Goal: Information Seeking & Learning: Learn about a topic

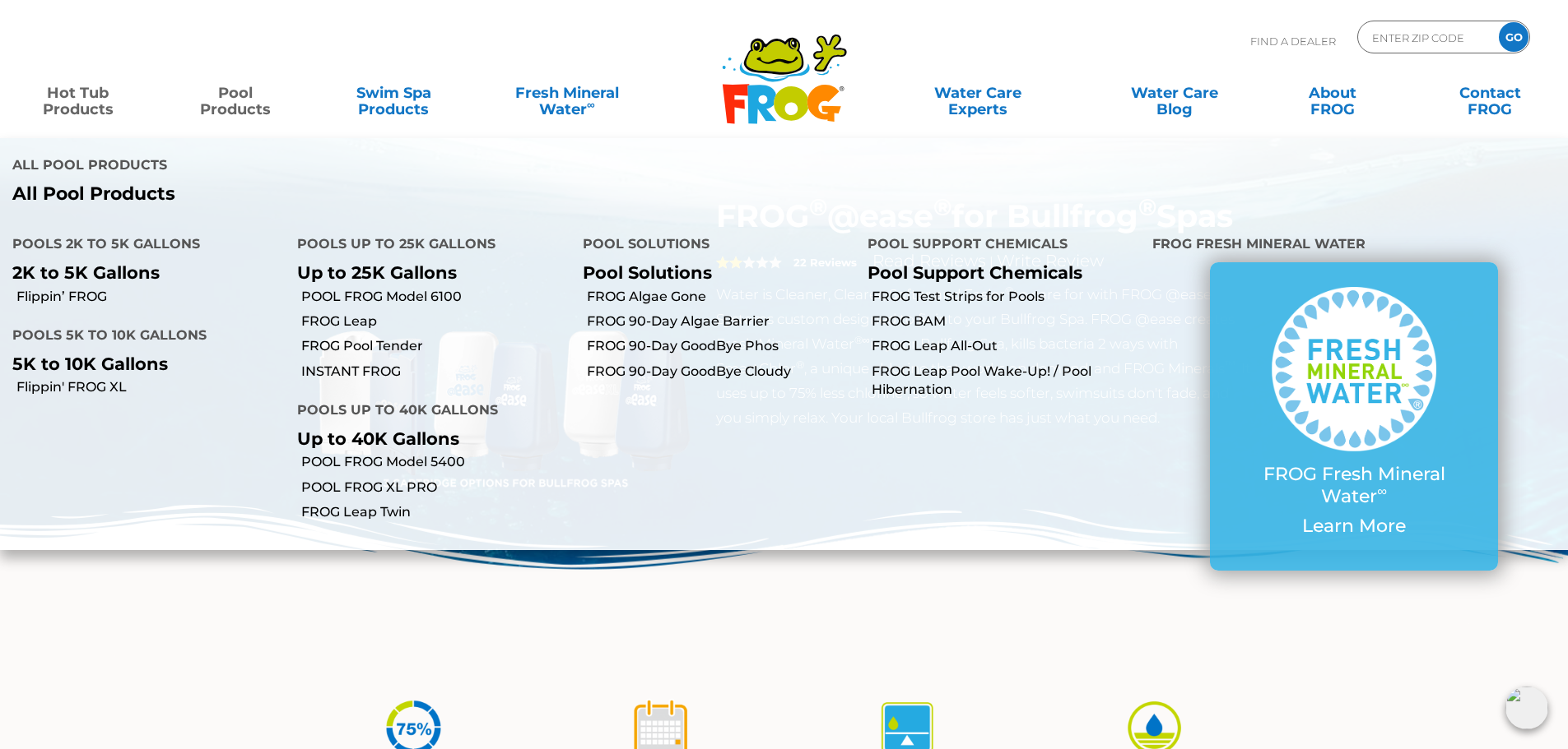
click at [189, 584] on img at bounding box center [784, 590] width 1568 height 171
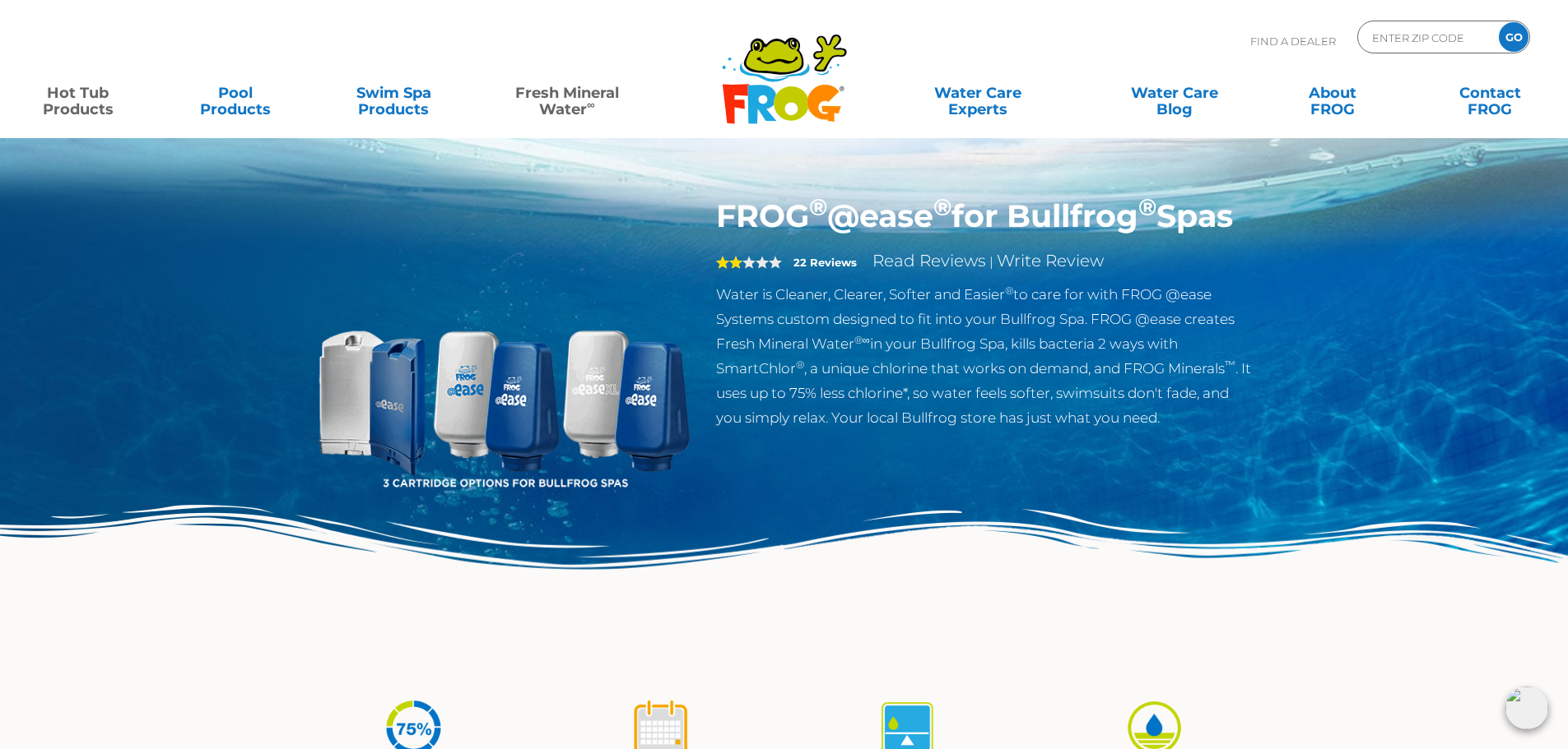
click at [569, 94] on link "Fresh Mineral Water ∞" at bounding box center [567, 93] width 154 height 33
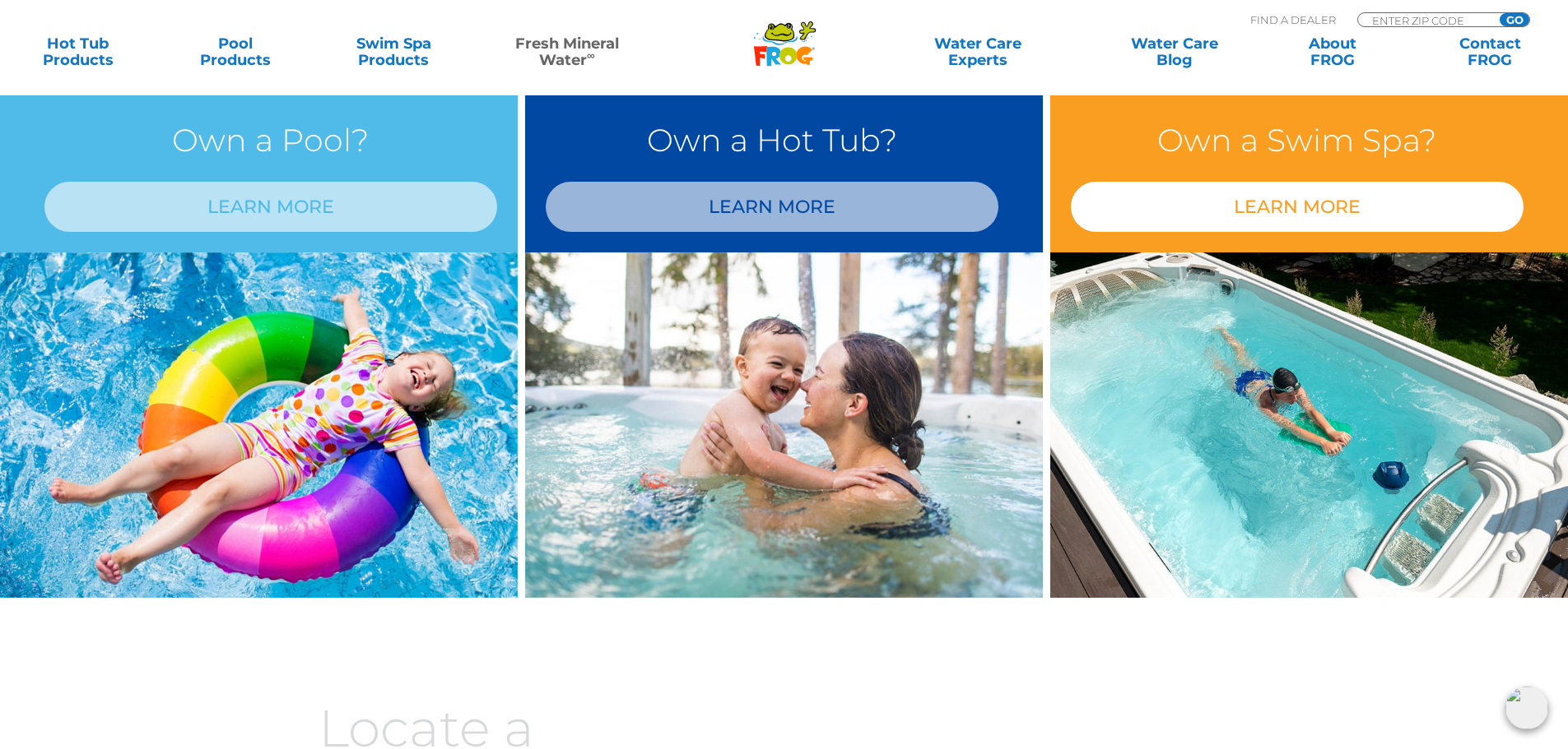
scroll to position [1294, 0]
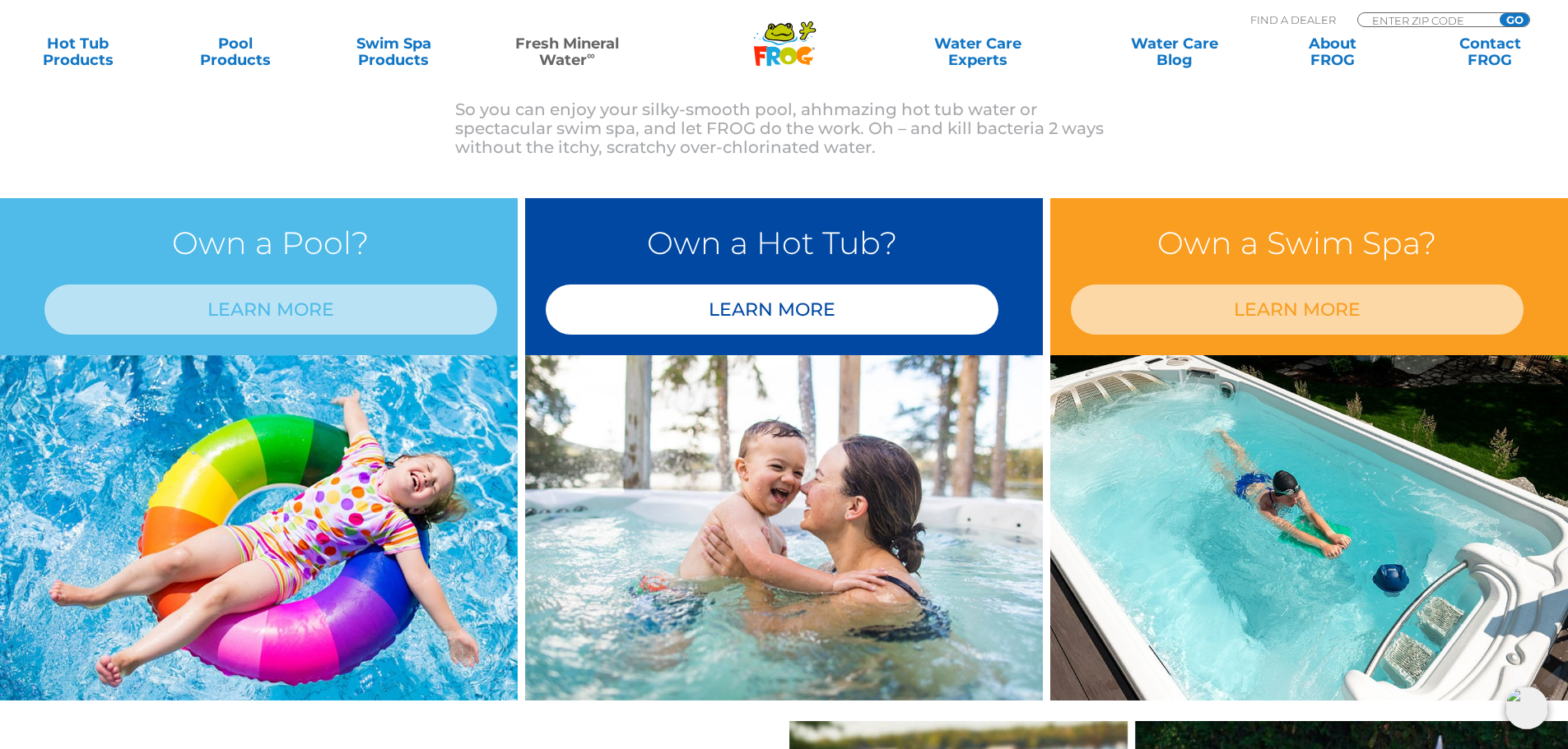
click at [782, 296] on link "LEARN MORE" at bounding box center [772, 310] width 452 height 50
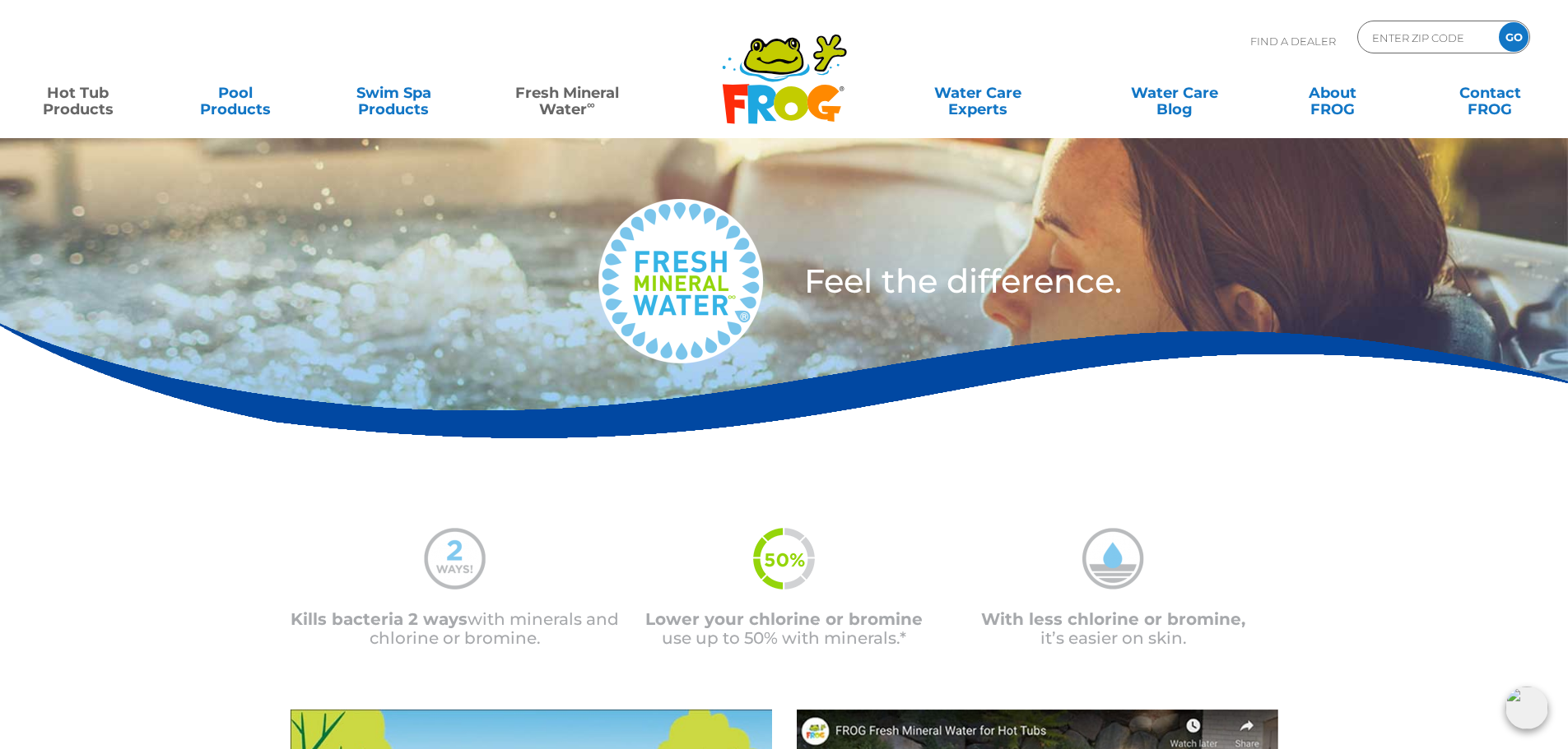
click at [73, 91] on link "Hot Tub Products" at bounding box center [78, 93] width 123 height 33
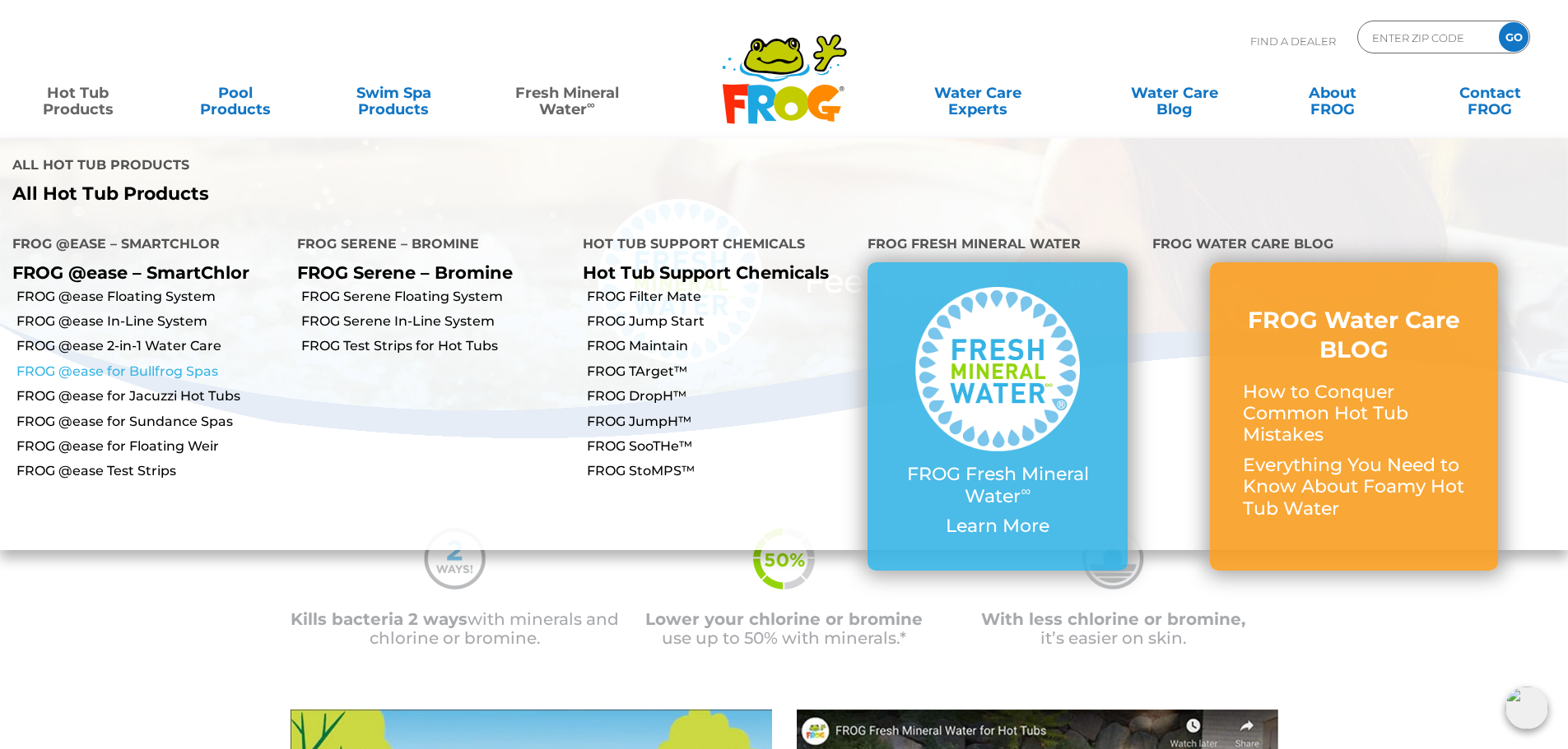
click at [177, 363] on link "FROG @ease for Bullfrog Spas" at bounding box center [150, 371] width 268 height 18
click at [182, 363] on link "FROG @ease for Bullfrog Spas" at bounding box center [150, 371] width 268 height 18
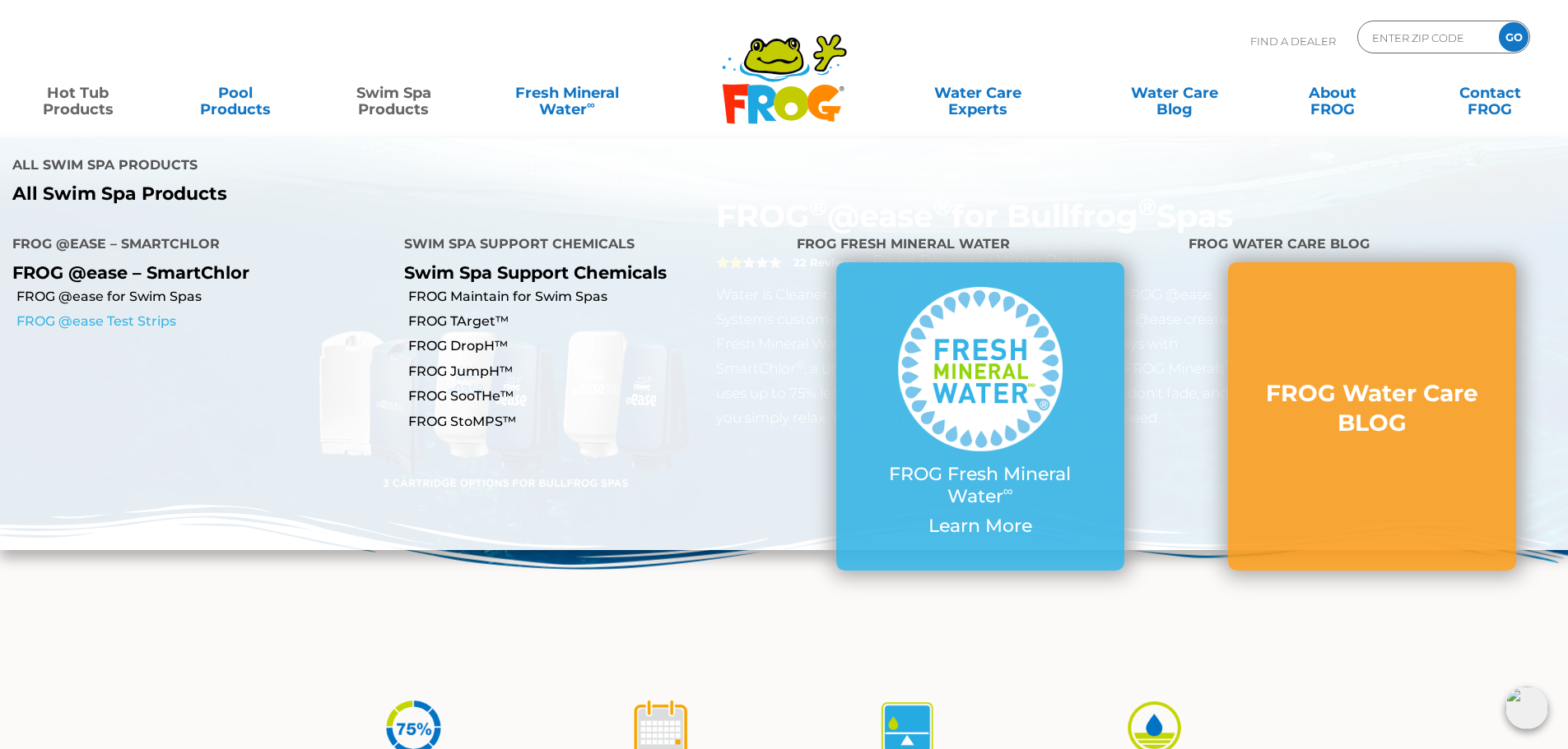
click at [166, 312] on link "FROG @ease Test Strips" at bounding box center [204, 321] width 376 height 18
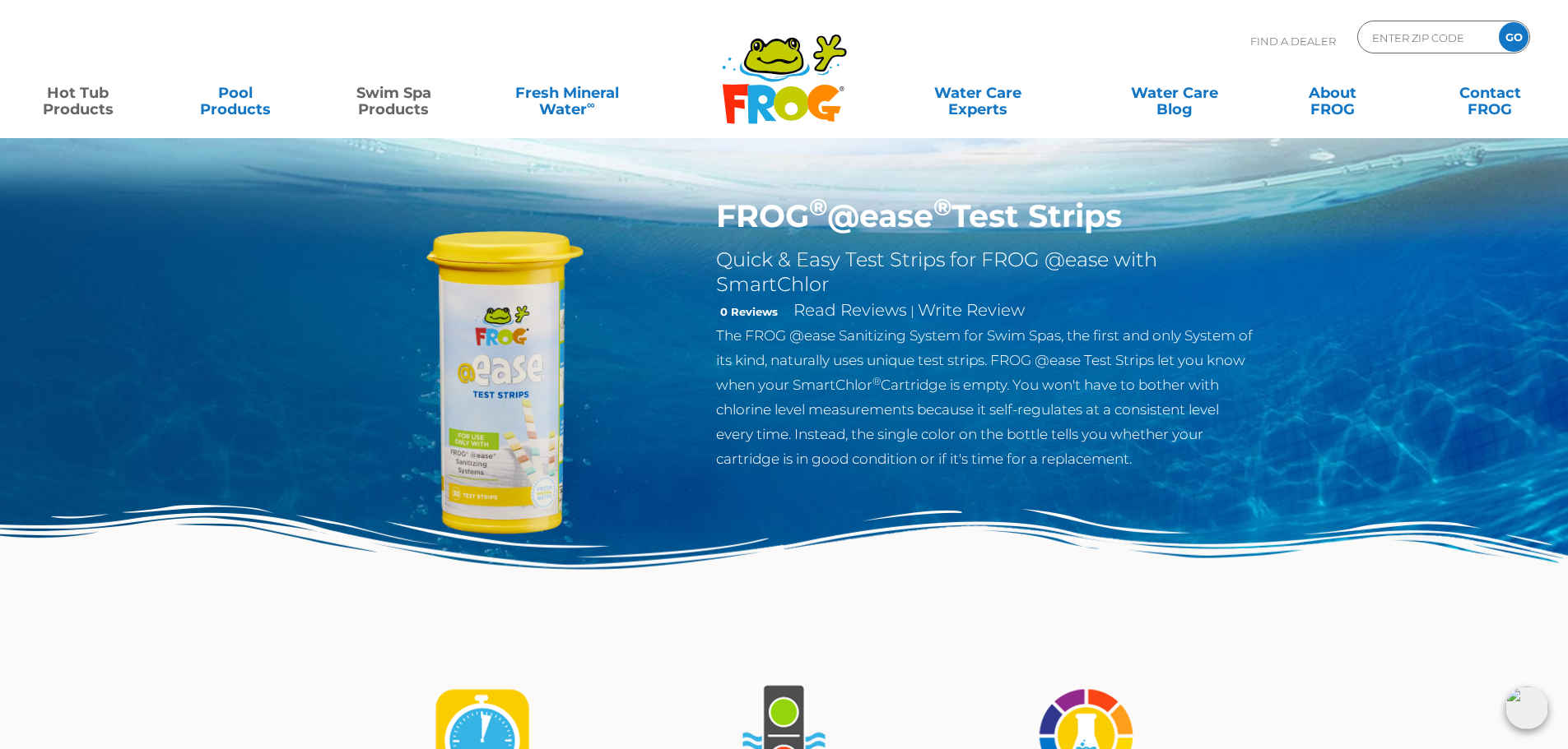
drag, startPoint x: 67, startPoint y: 92, endPoint x: 81, endPoint y: 113, distance: 25.2
click at [68, 94] on link "Hot Tub Products" at bounding box center [78, 93] width 123 height 33
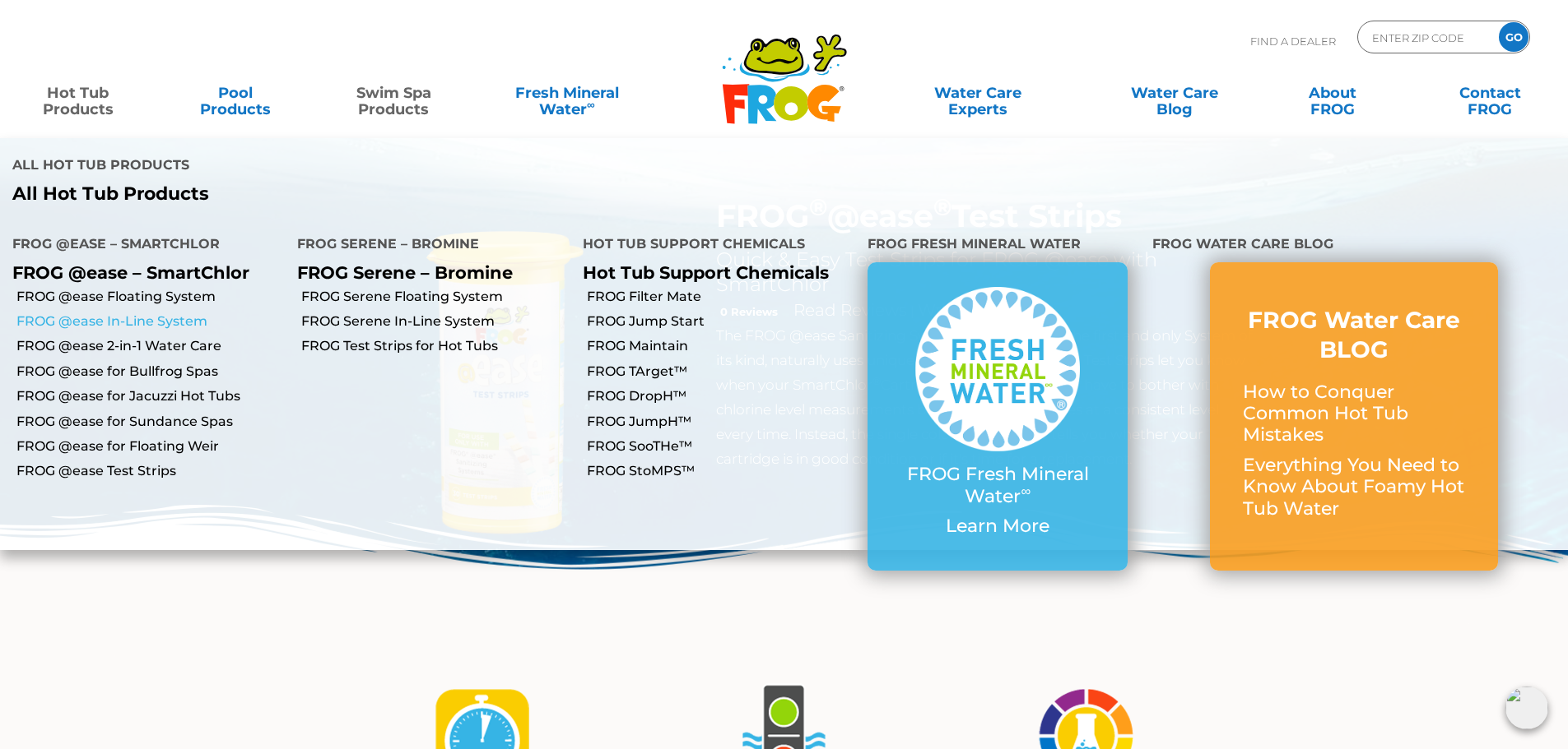
click at [151, 312] on link "FROG @ease In-Line System" at bounding box center [150, 321] width 268 height 18
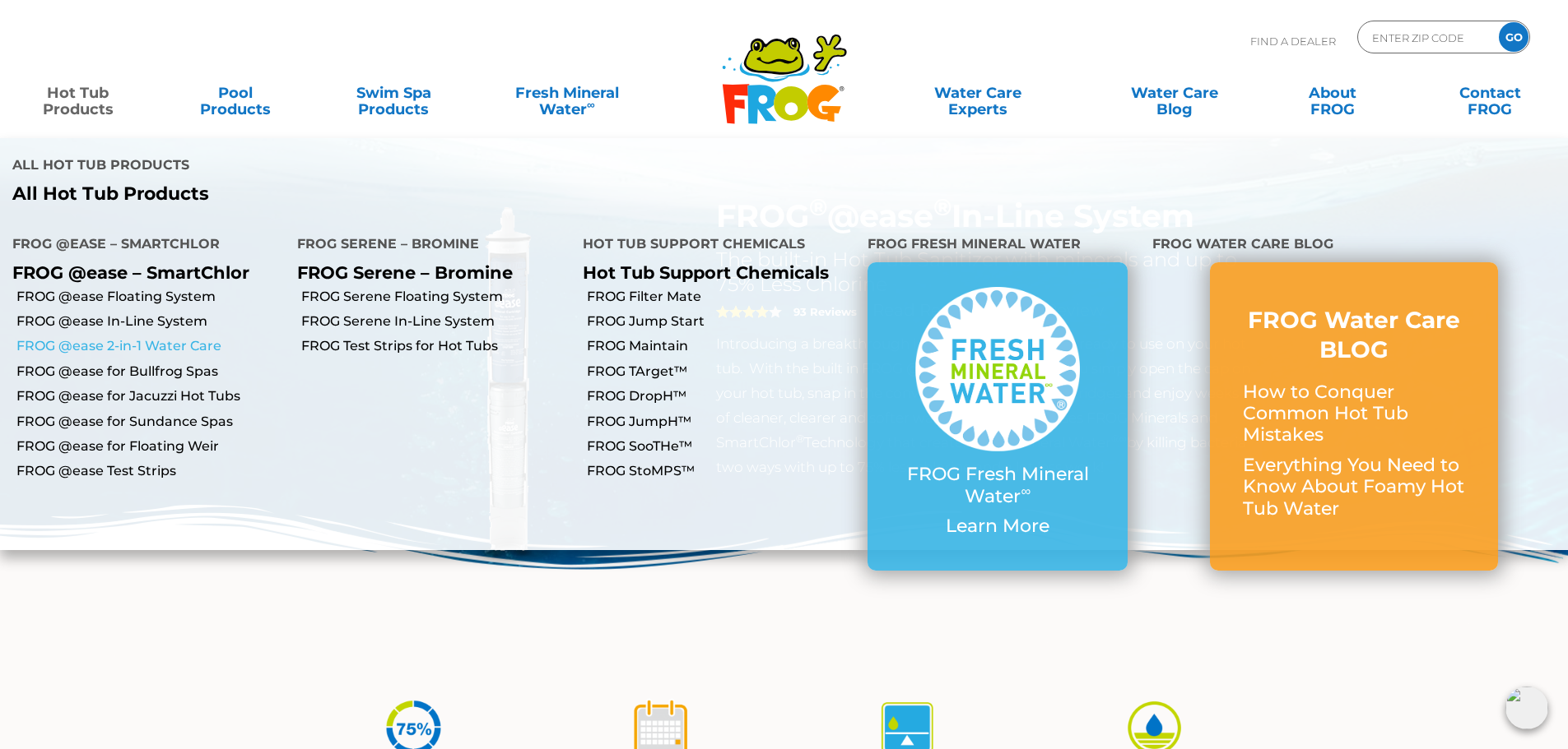
click at [189, 337] on link "FROG @ease 2-in-1 Water Care" at bounding box center [150, 345] width 268 height 18
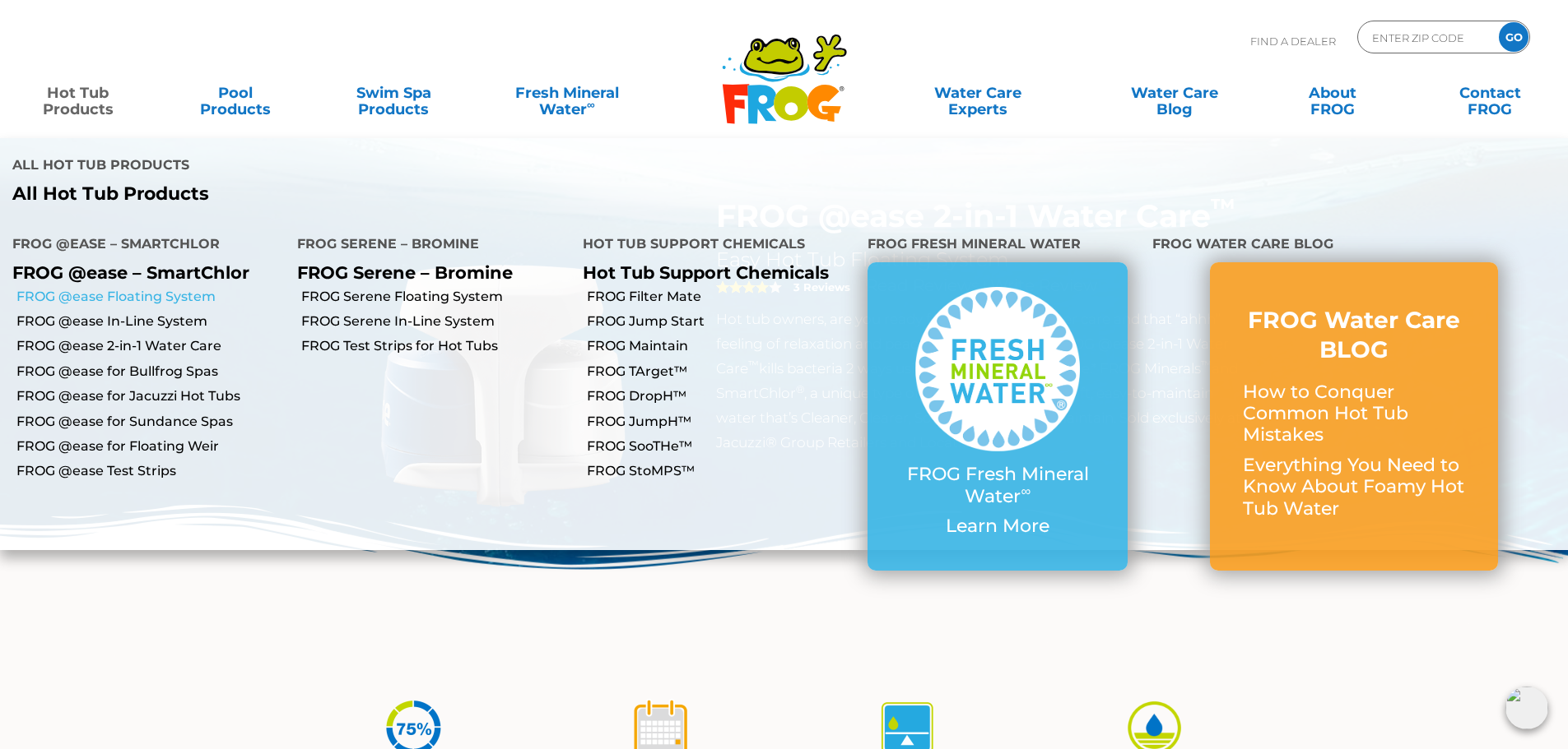
click at [169, 288] on link "FROG @ease Floating System" at bounding box center [150, 297] width 268 height 18
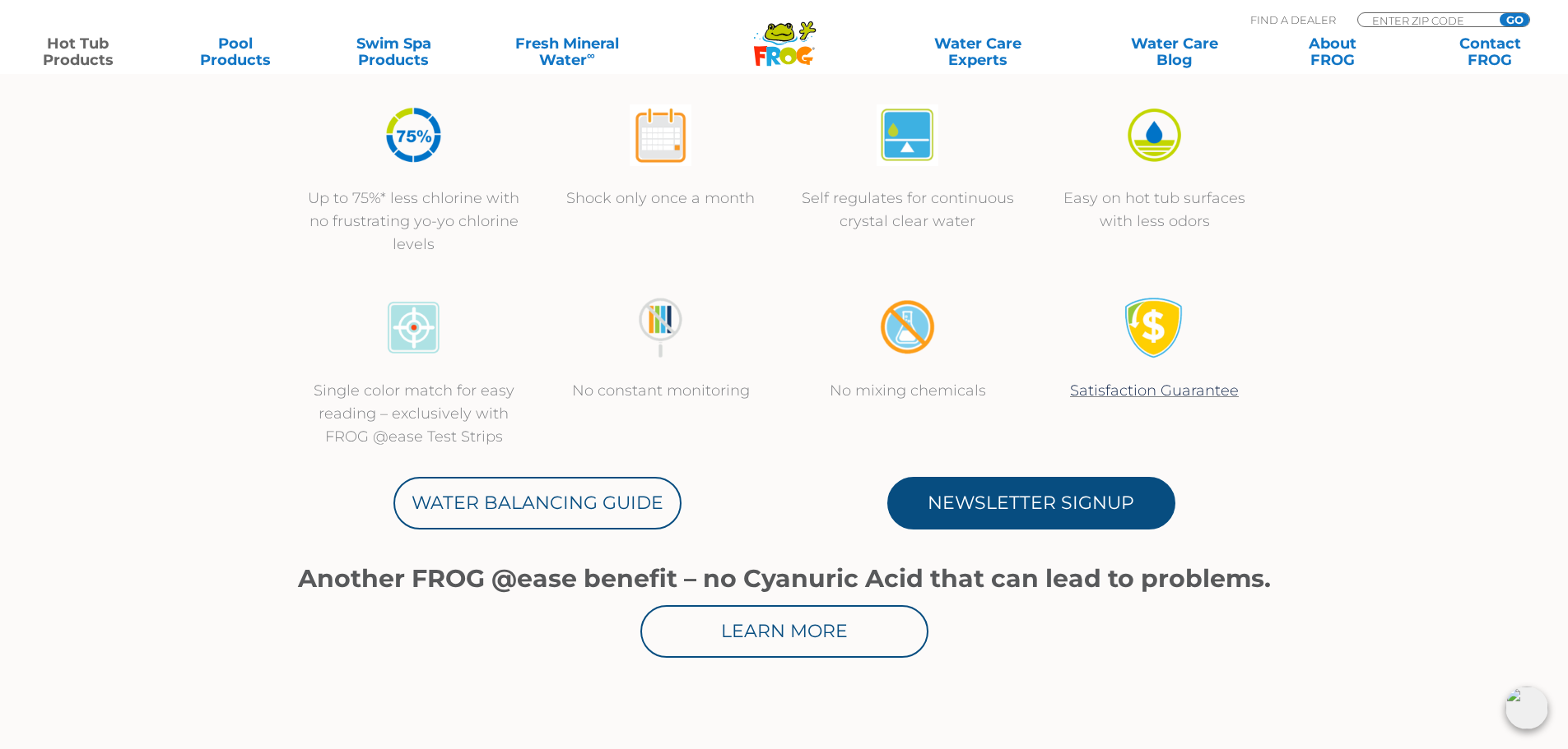
scroll to position [576, 0]
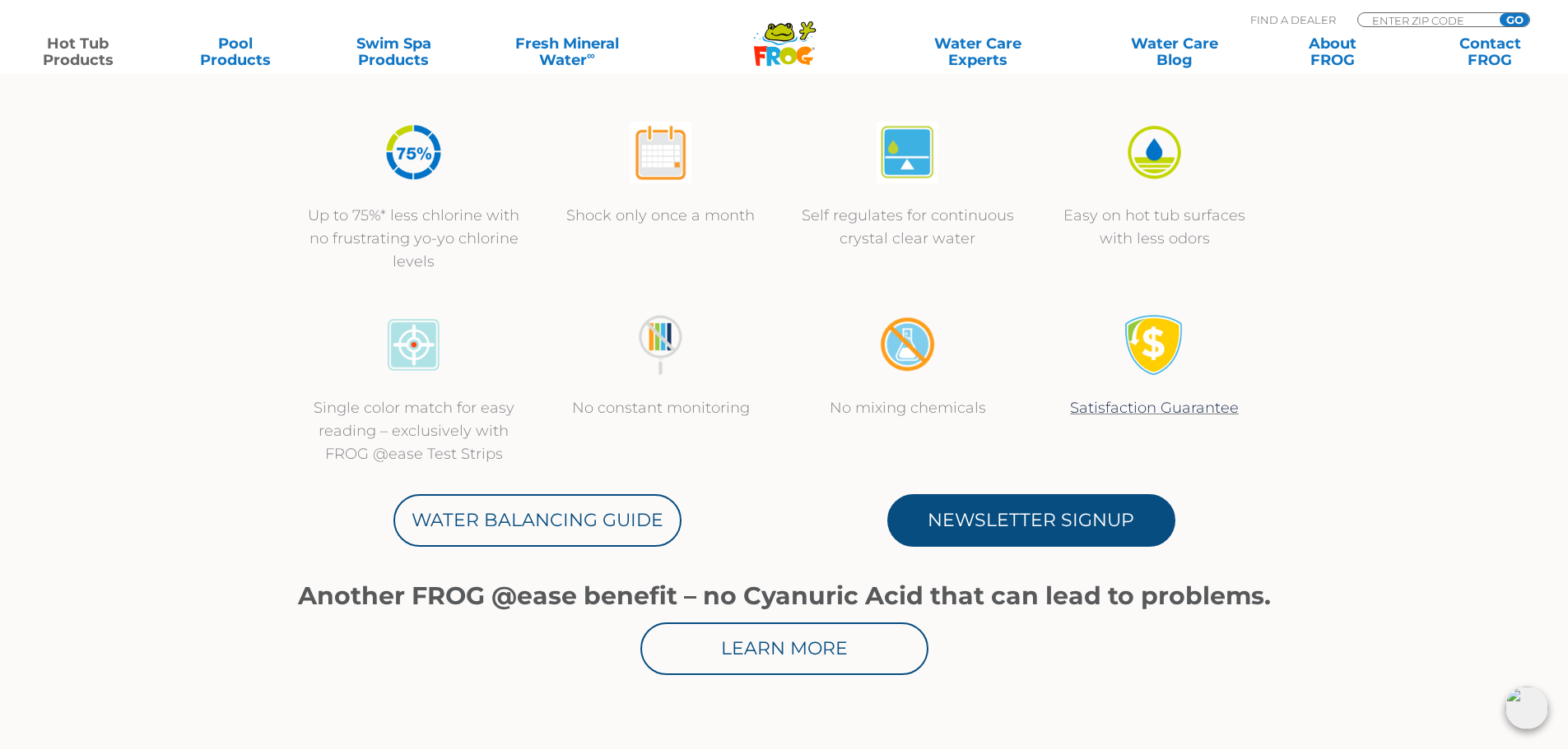
click at [996, 502] on link "Newsletter Signup" at bounding box center [1032, 521] width 289 height 53
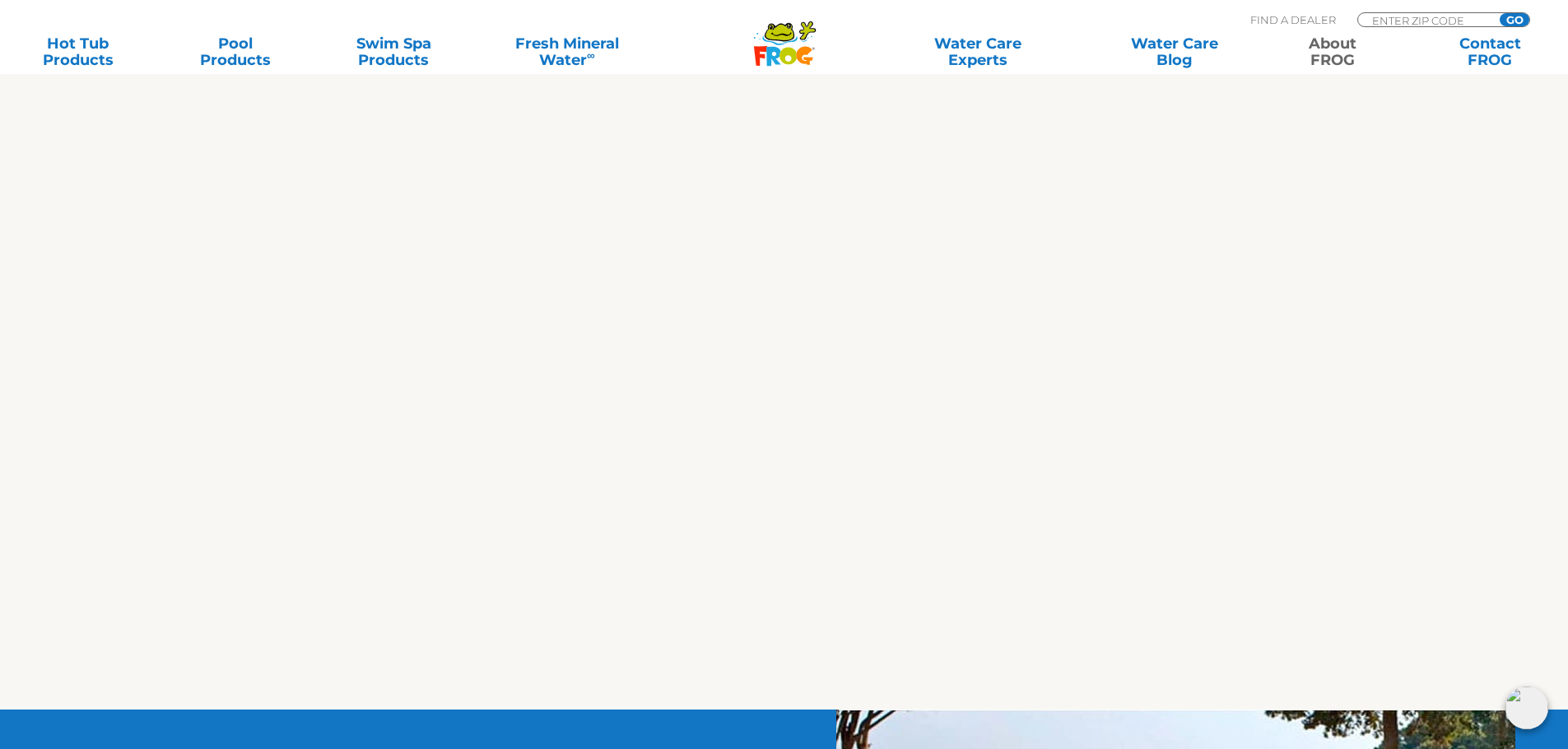
scroll to position [2879, 0]
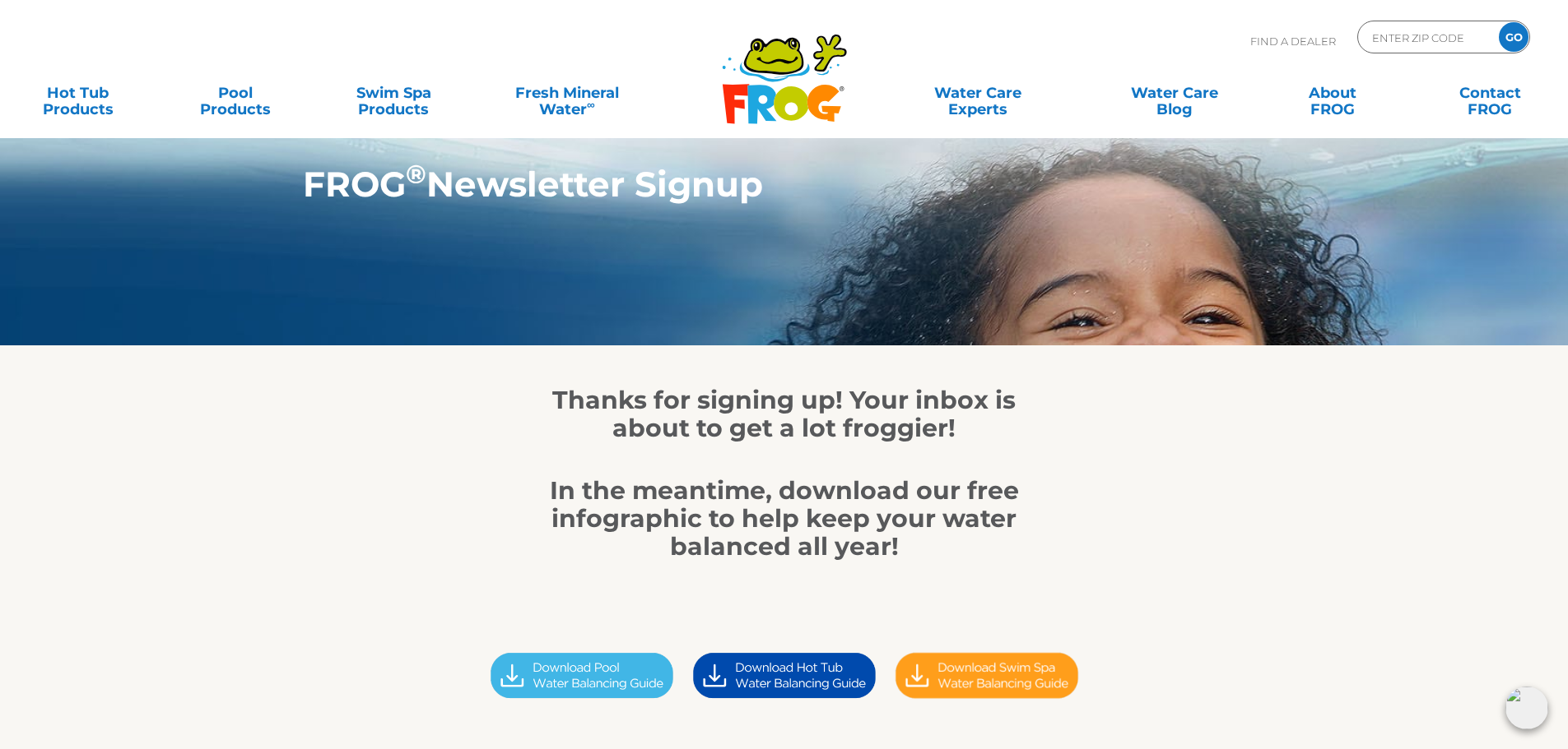
click at [593, 680] on img at bounding box center [581, 676] width 202 height 57
click at [776, 678] on img at bounding box center [784, 676] width 202 height 57
click at [1005, 673] on img at bounding box center [987, 676] width 202 height 57
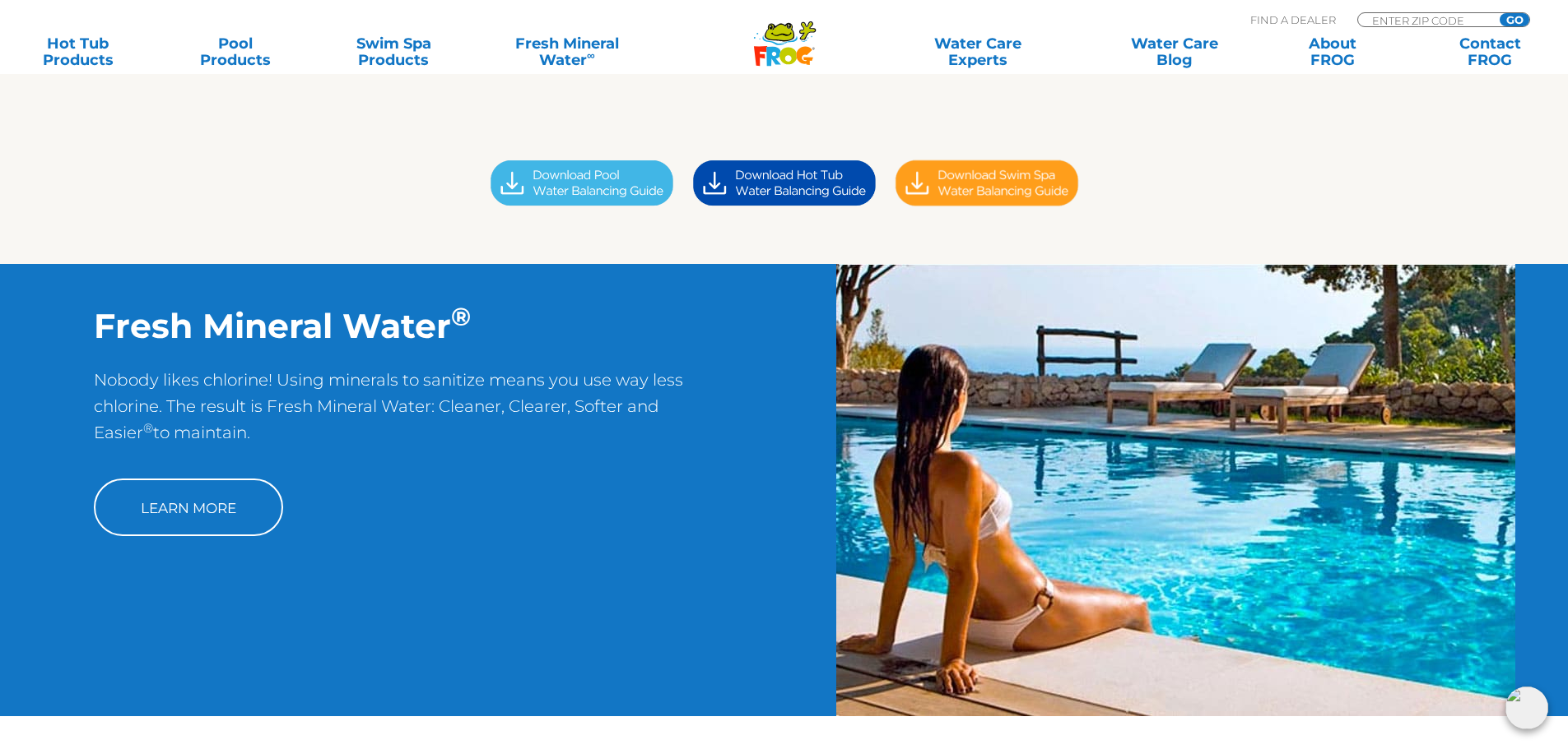
scroll to position [494, 0]
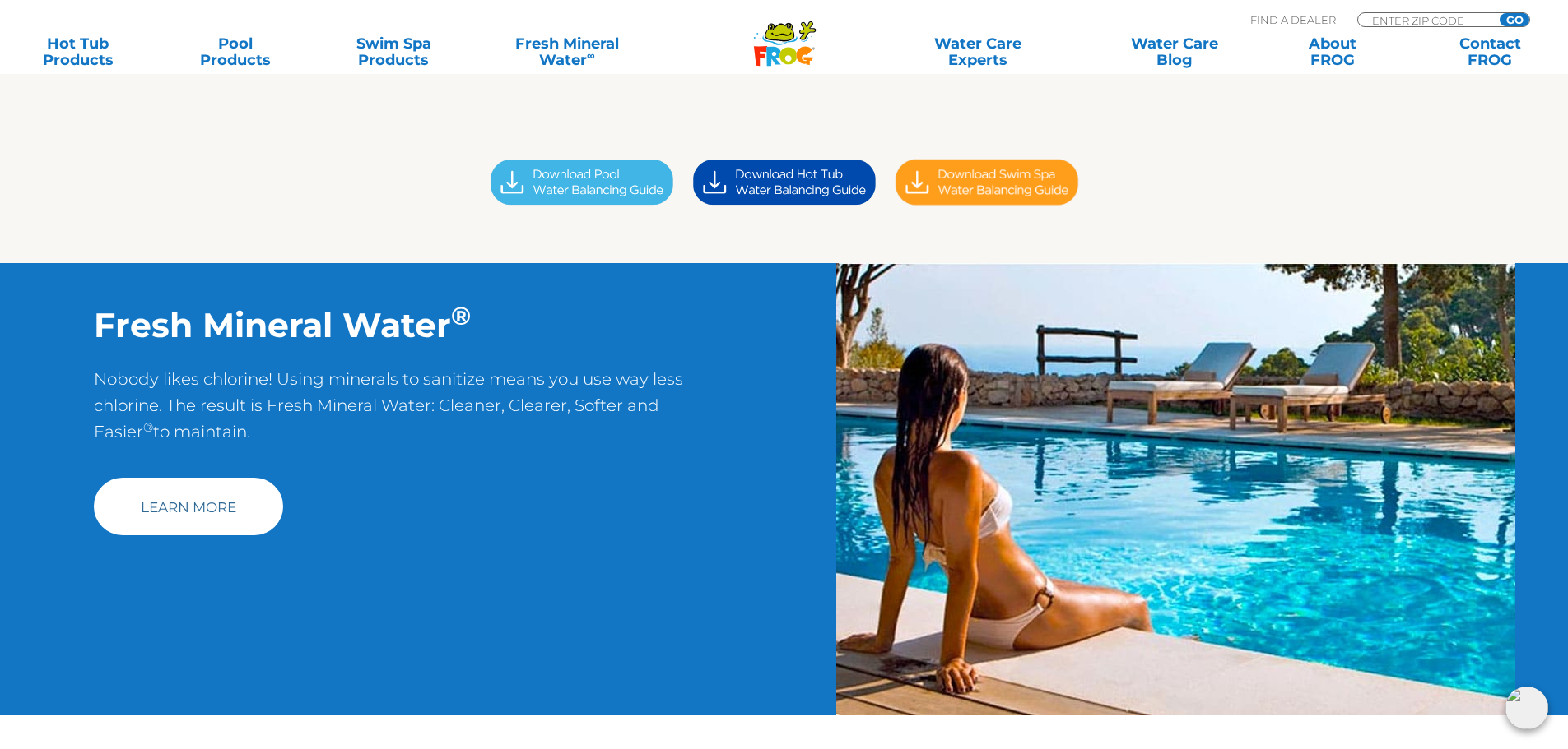
click at [198, 487] on link "Learn More" at bounding box center [189, 507] width 189 height 58
click at [225, 497] on link "Learn More" at bounding box center [189, 507] width 189 height 58
click at [197, 520] on link "Learn More" at bounding box center [189, 507] width 189 height 58
click at [194, 512] on link "Learn More" at bounding box center [189, 507] width 189 height 58
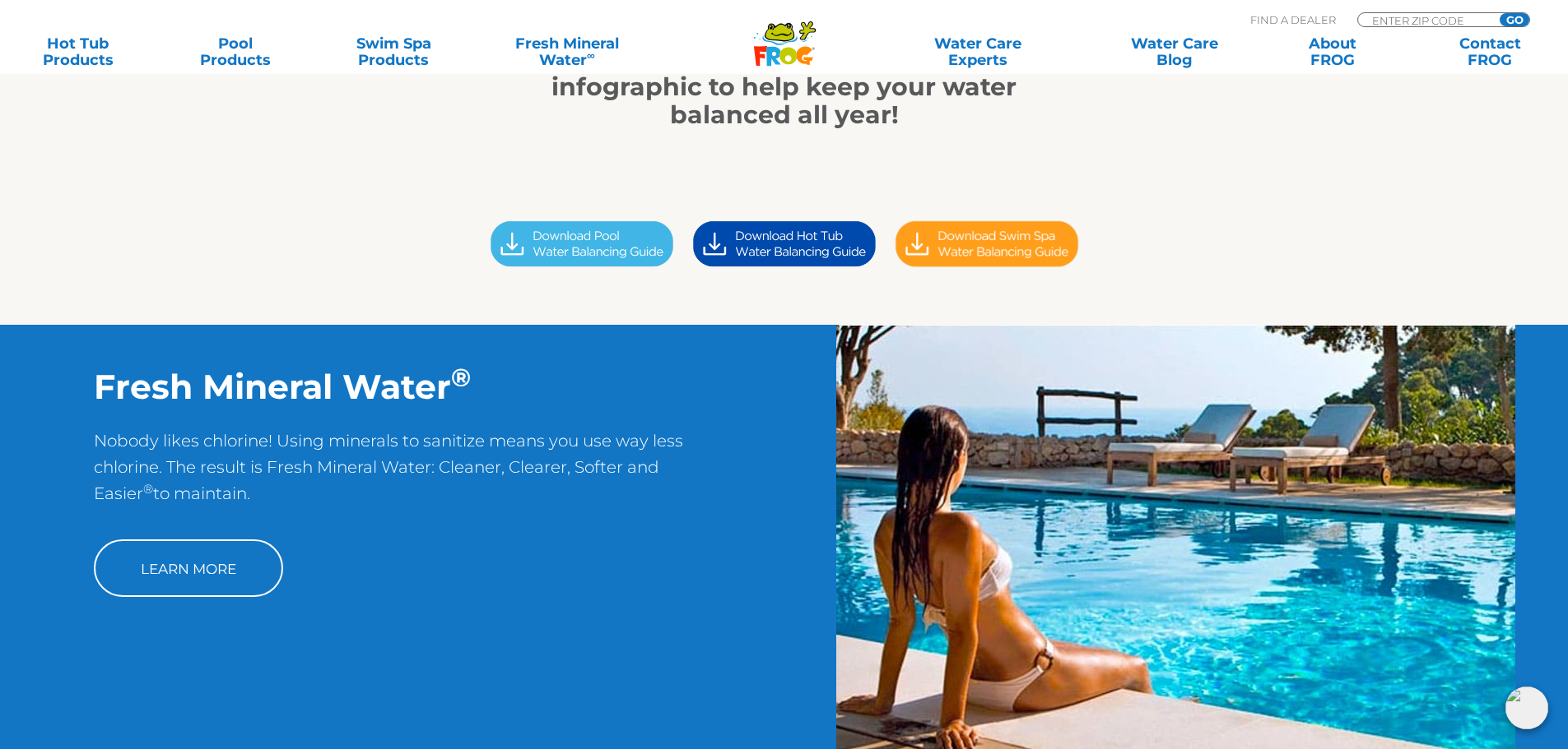
scroll to position [329, 0]
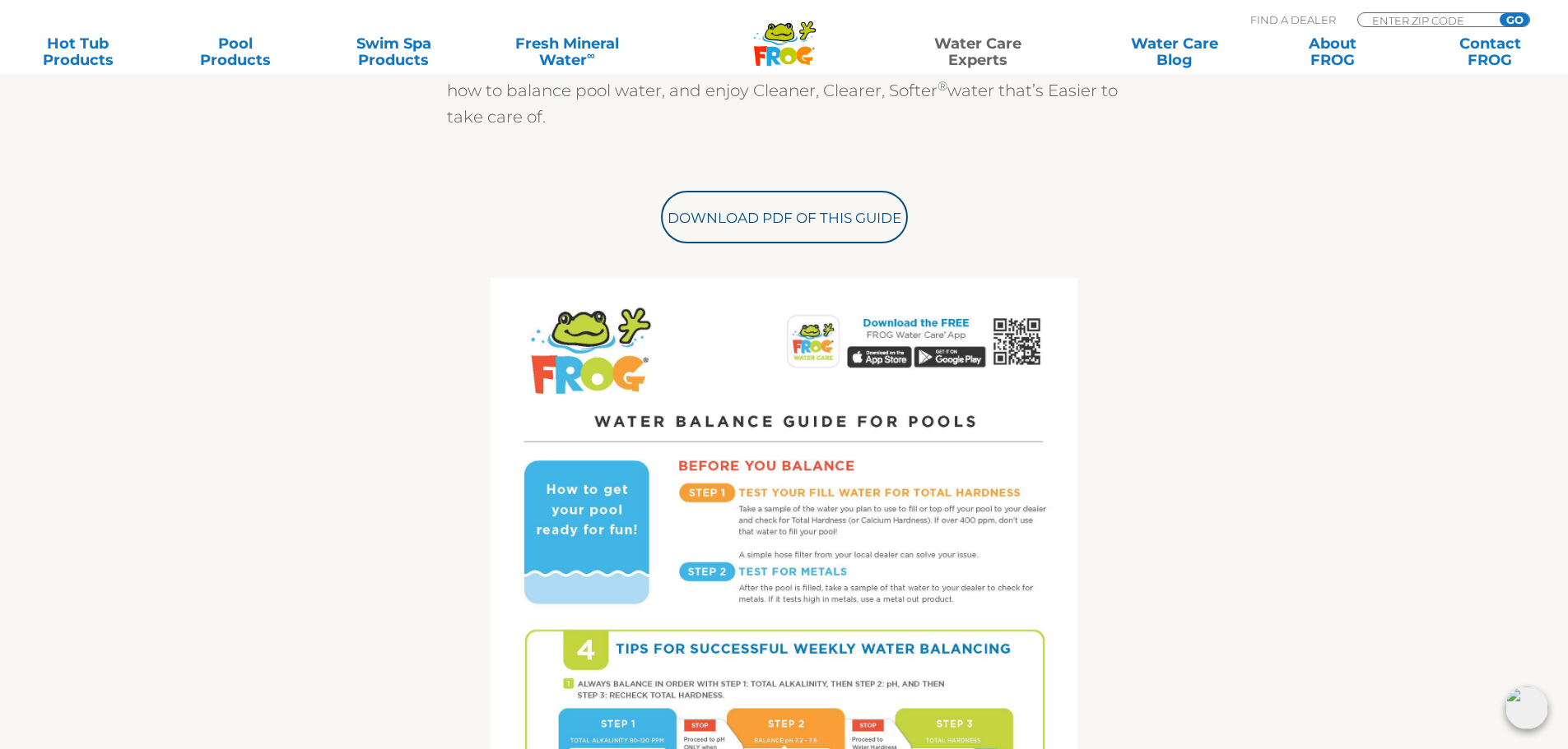
scroll to position [576, 0]
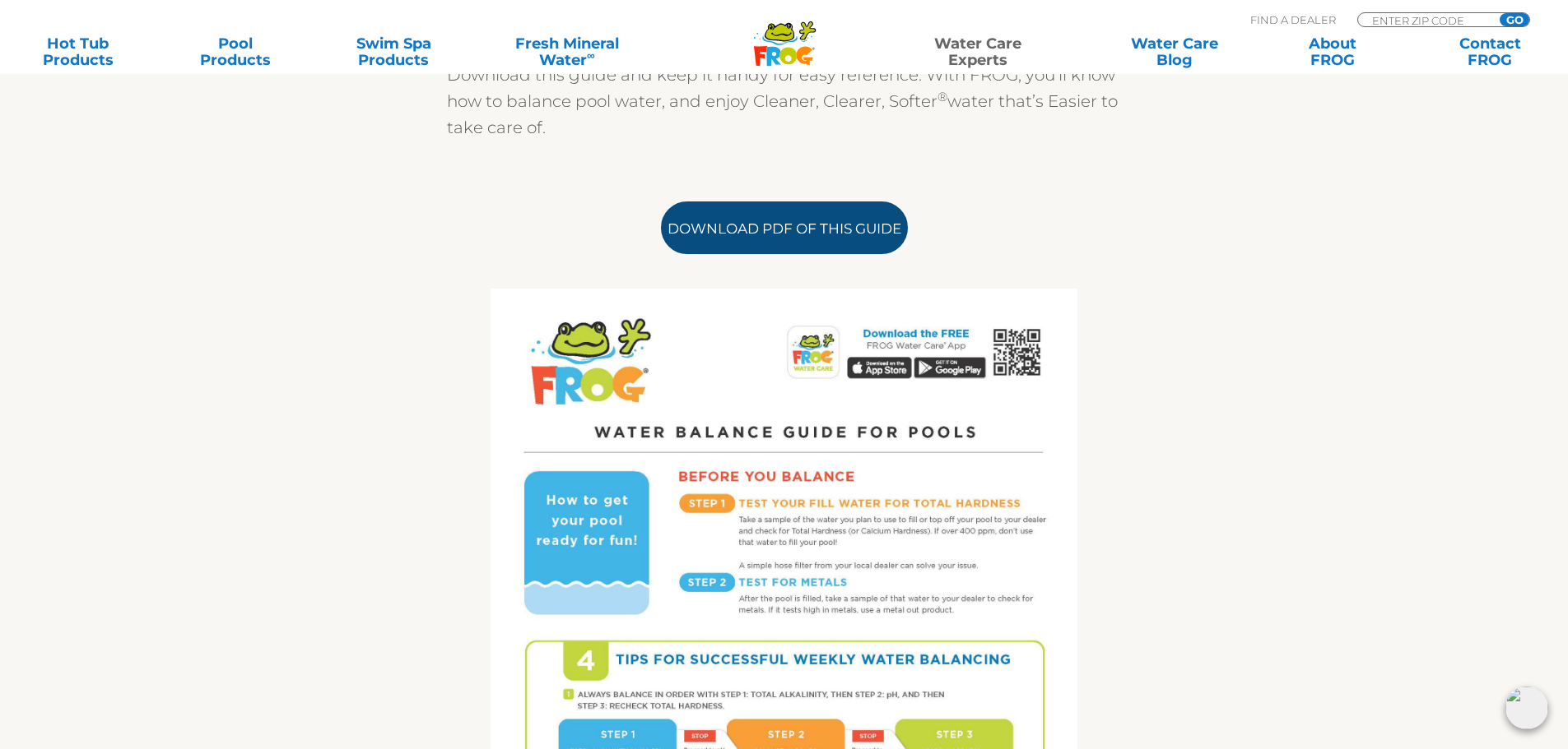
click at [786, 235] on link "Download PDF of this Guide" at bounding box center [784, 228] width 247 height 53
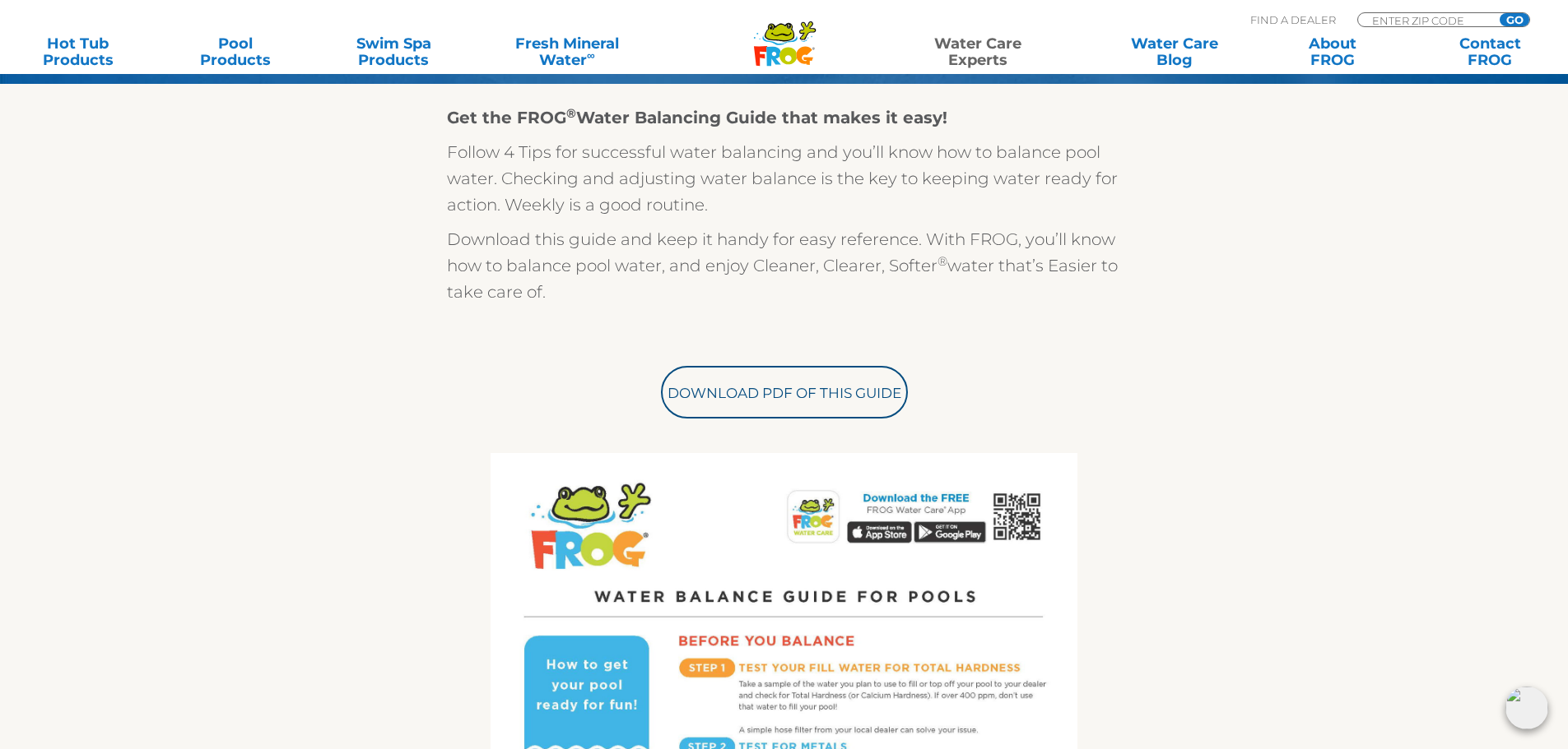
scroll to position [0, 0]
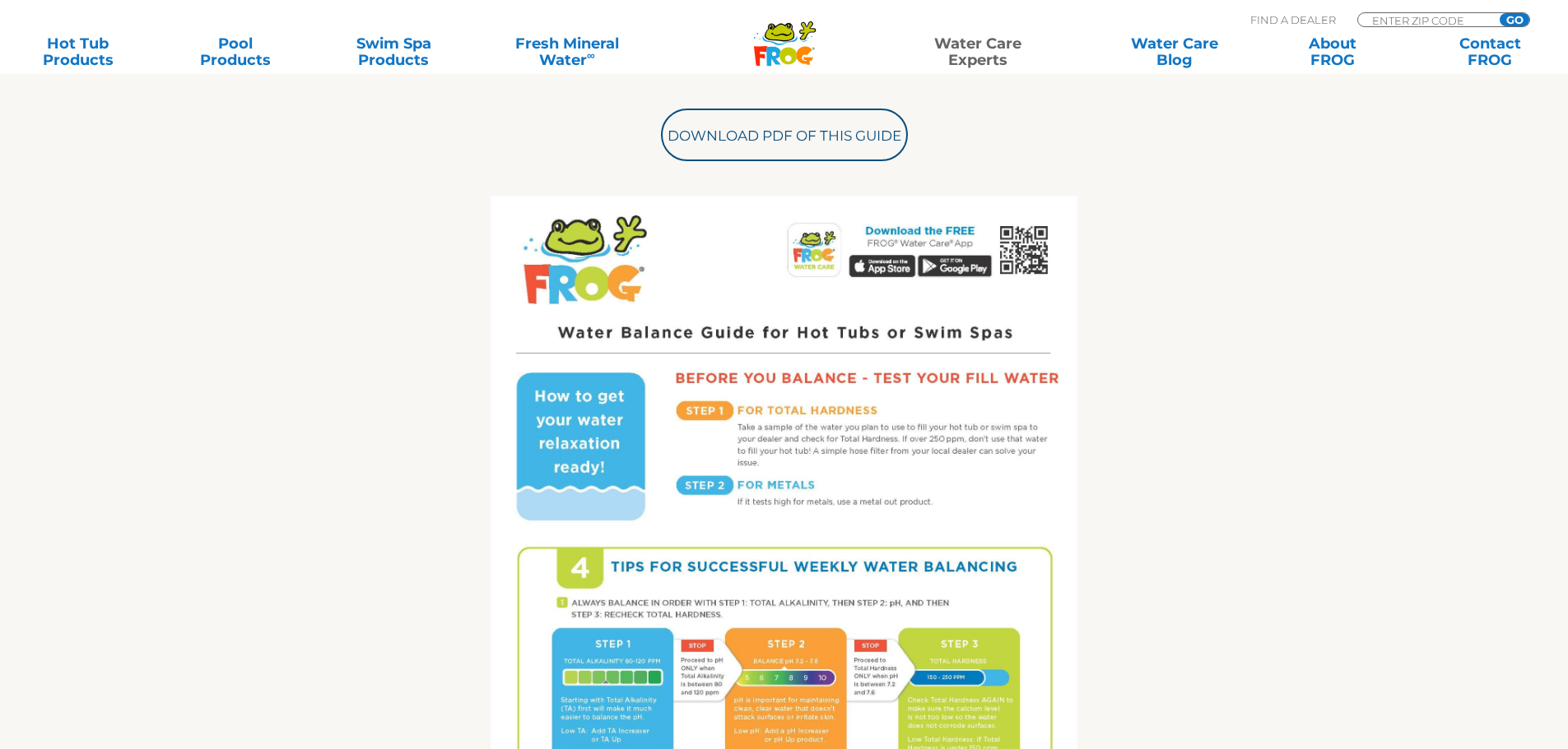
scroll to position [740, 0]
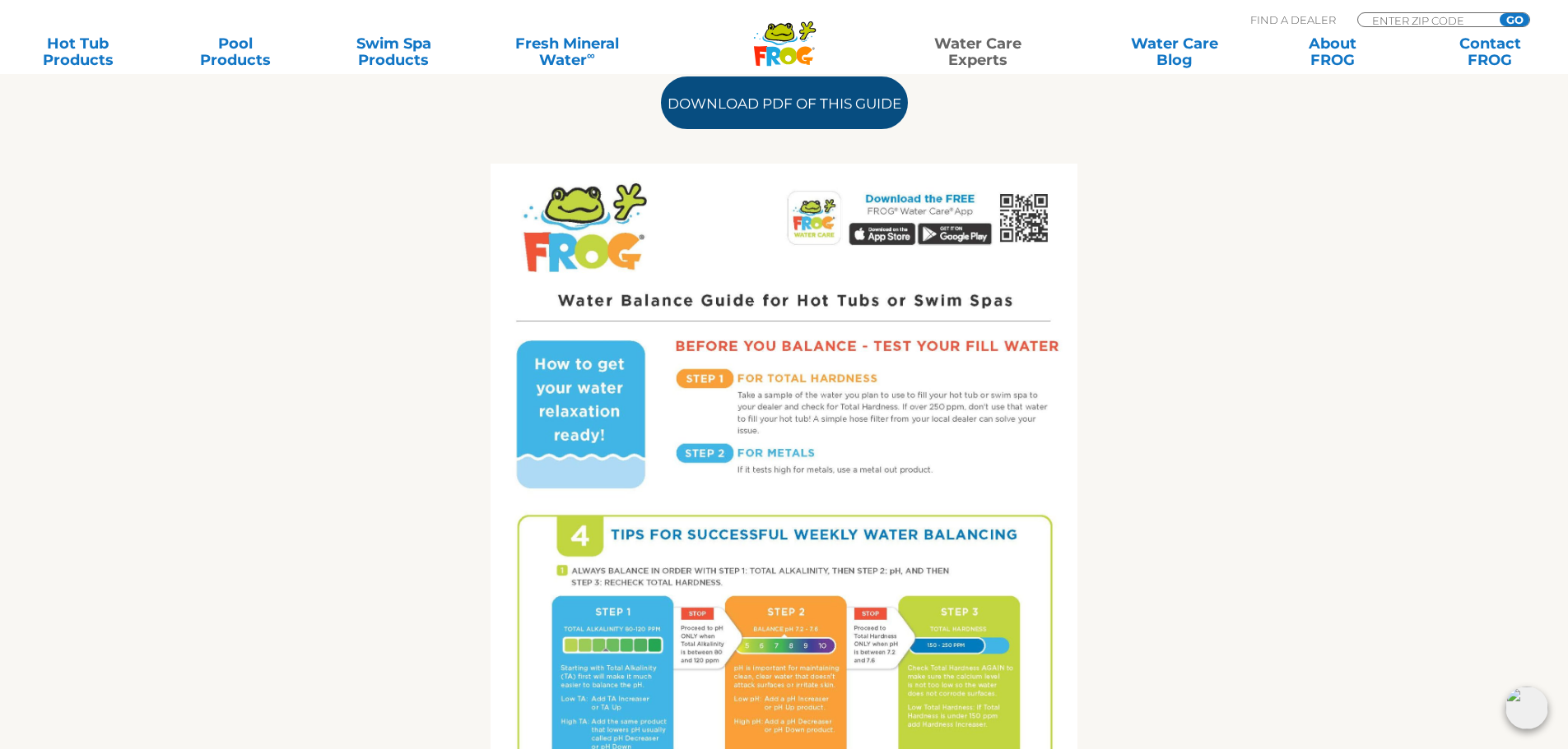
click at [785, 109] on link "Download PDF of this Guide" at bounding box center [784, 103] width 247 height 53
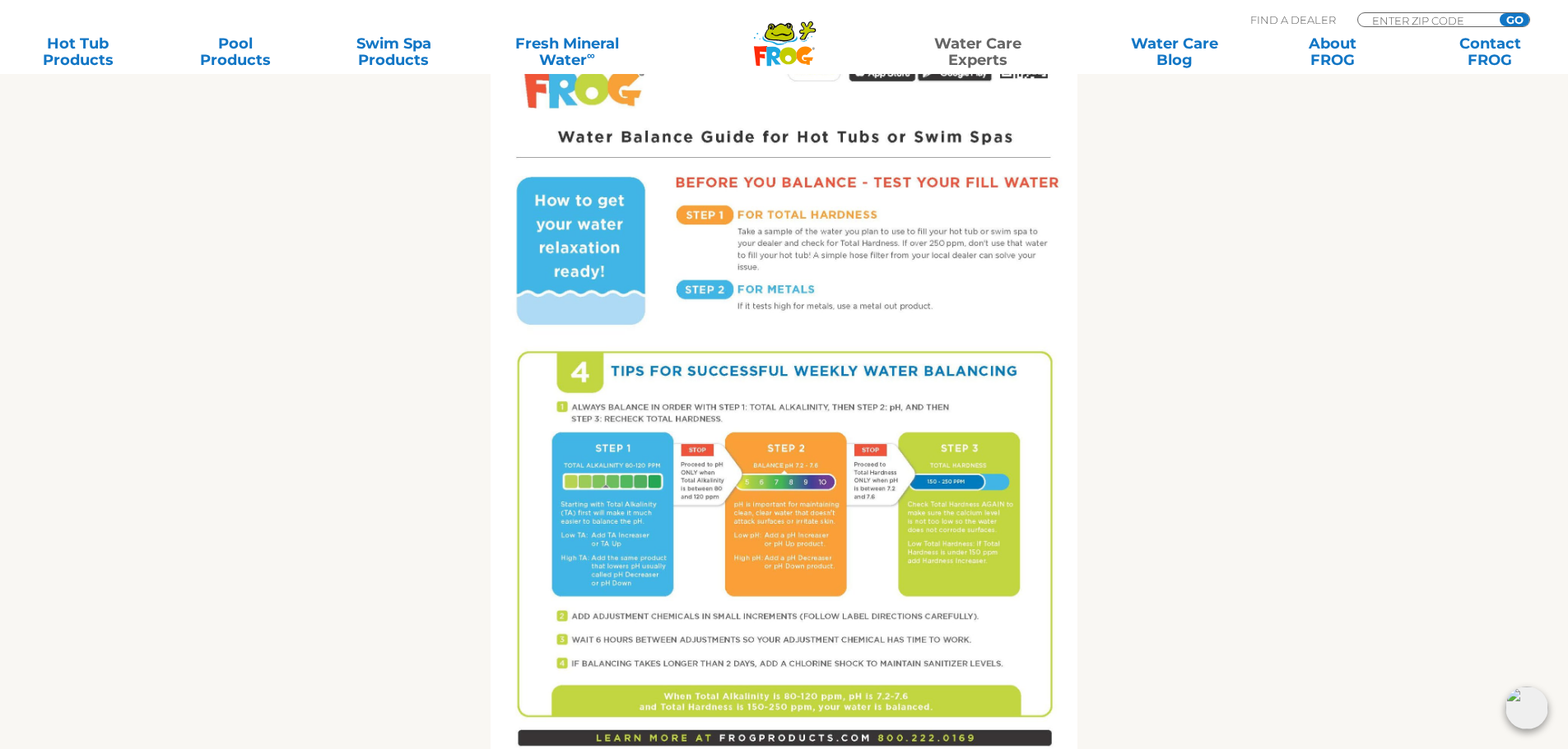
scroll to position [905, 0]
click at [404, 60] on link "Swim Spa Products" at bounding box center [394, 51] width 123 height 33
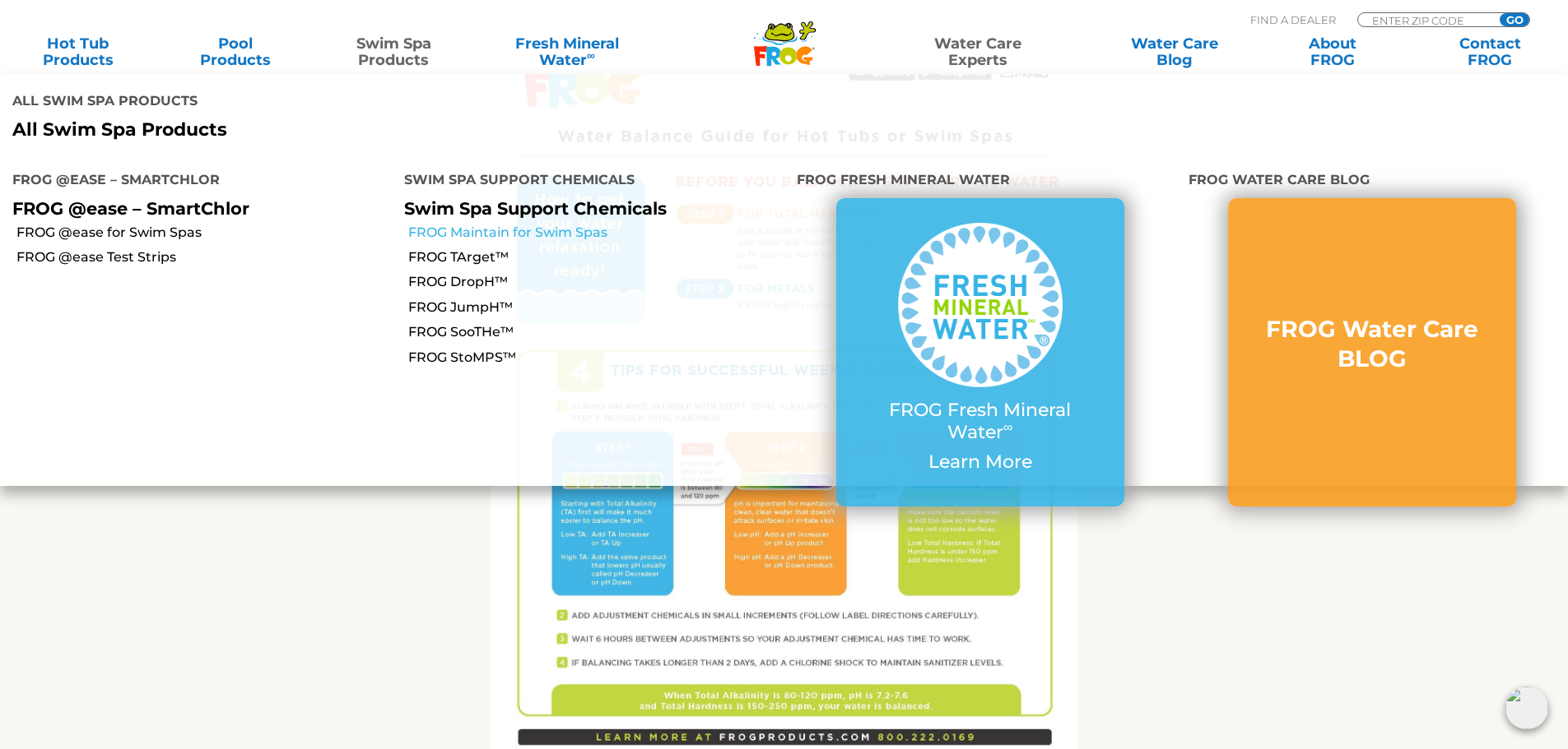
click at [521, 224] on link "FROG Maintain for Swim Spas" at bounding box center [596, 232] width 376 height 18
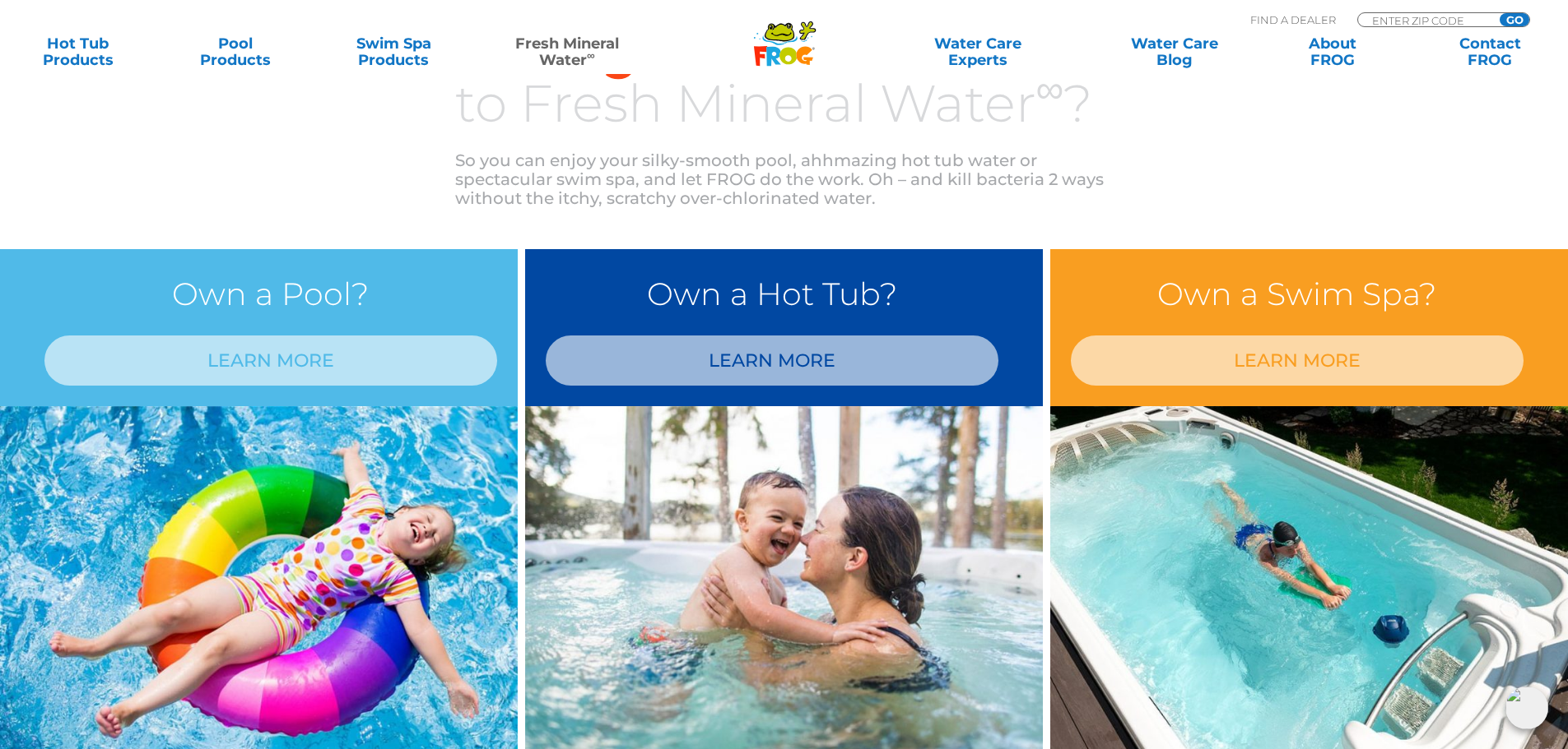
scroll to position [1316, 0]
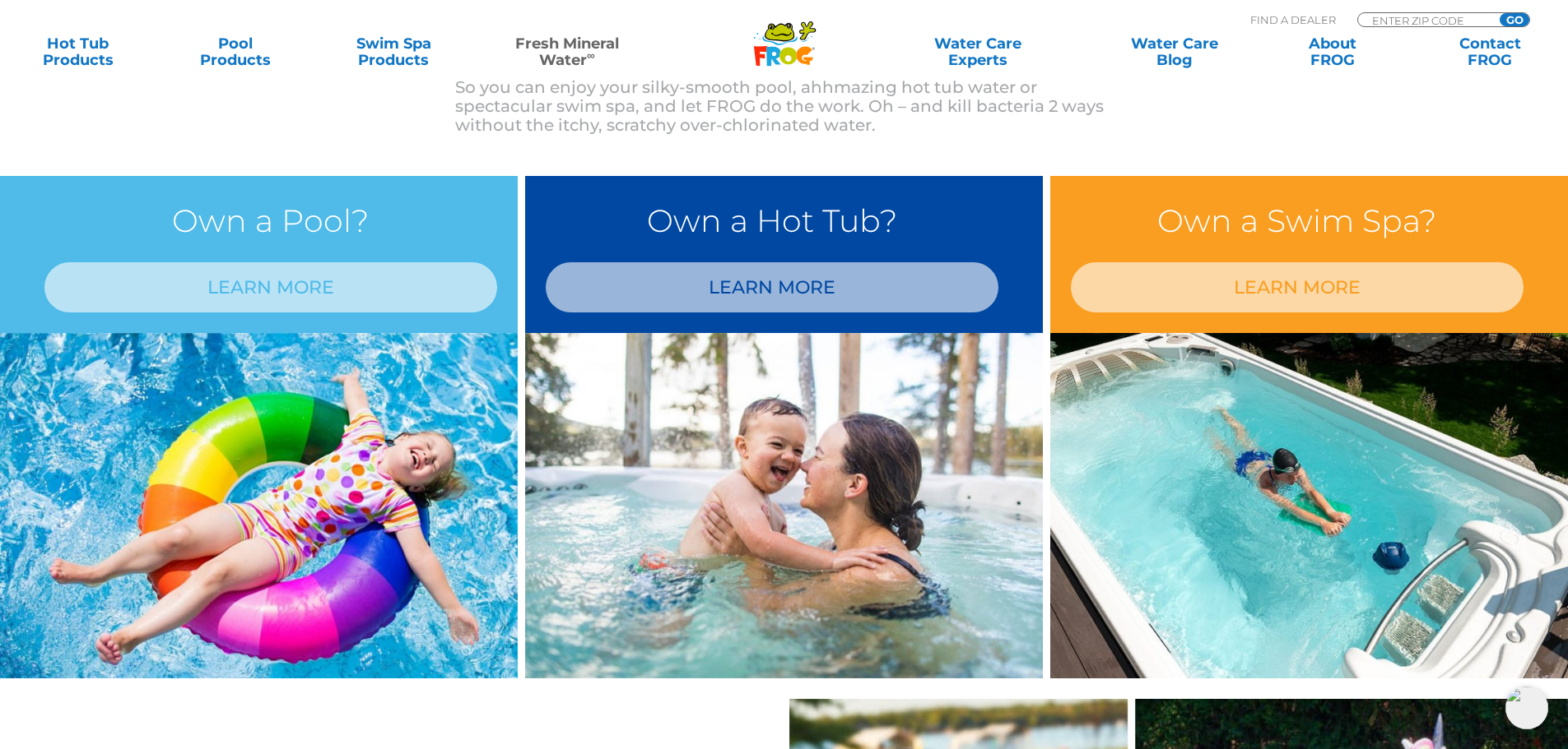
drag, startPoint x: 702, startPoint y: 287, endPoint x: 704, endPoint y: 316, distance: 29.1
click at [702, 287] on link "LEARN MORE" at bounding box center [772, 287] width 452 height 50
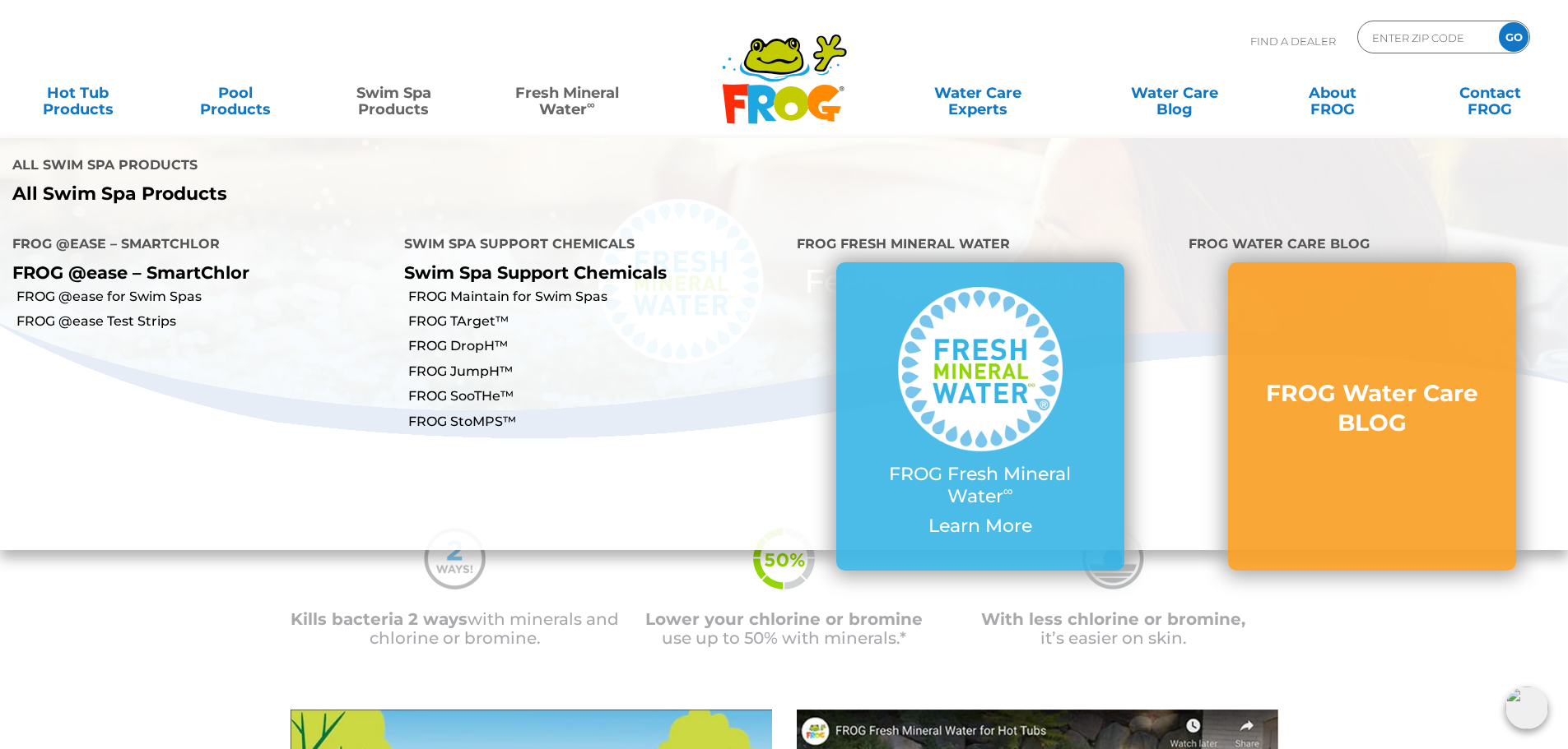
click at [389, 107] on link "Swim Spa Products" at bounding box center [394, 93] width 123 height 33
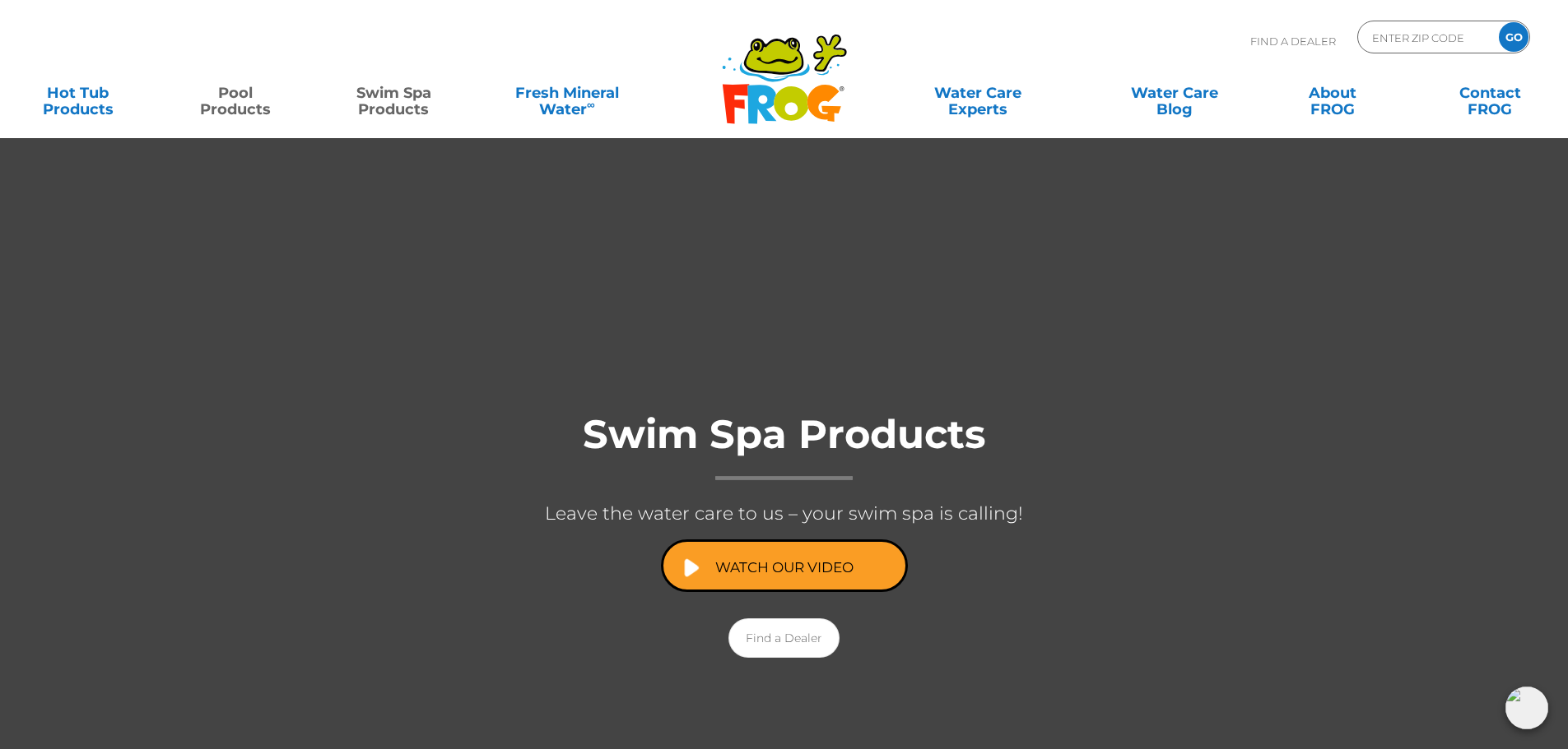
click at [240, 104] on link "Pool Products" at bounding box center [236, 93] width 123 height 33
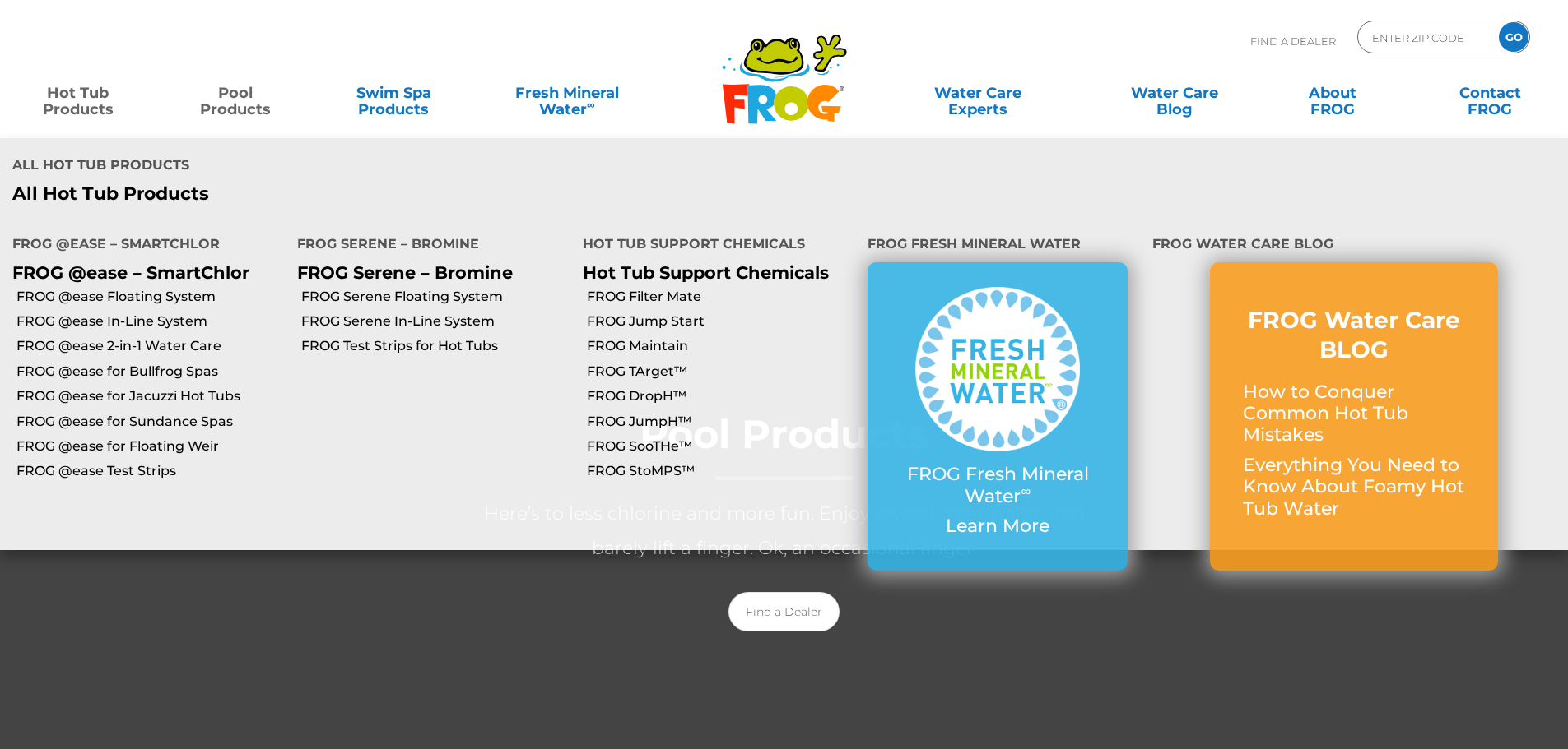
click at [117, 107] on link "Hot Tub Products" at bounding box center [78, 93] width 123 height 33
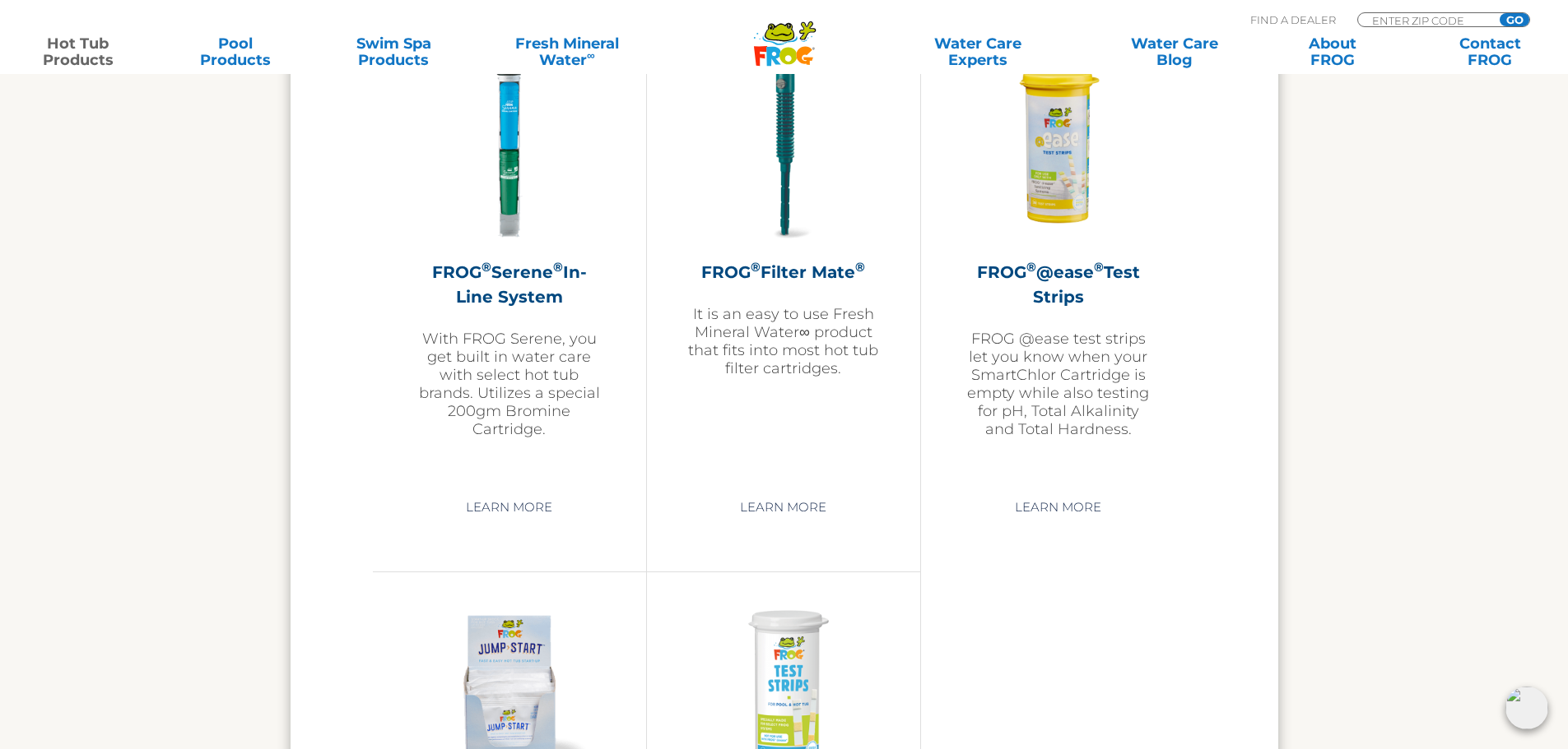
scroll to position [3373, 0]
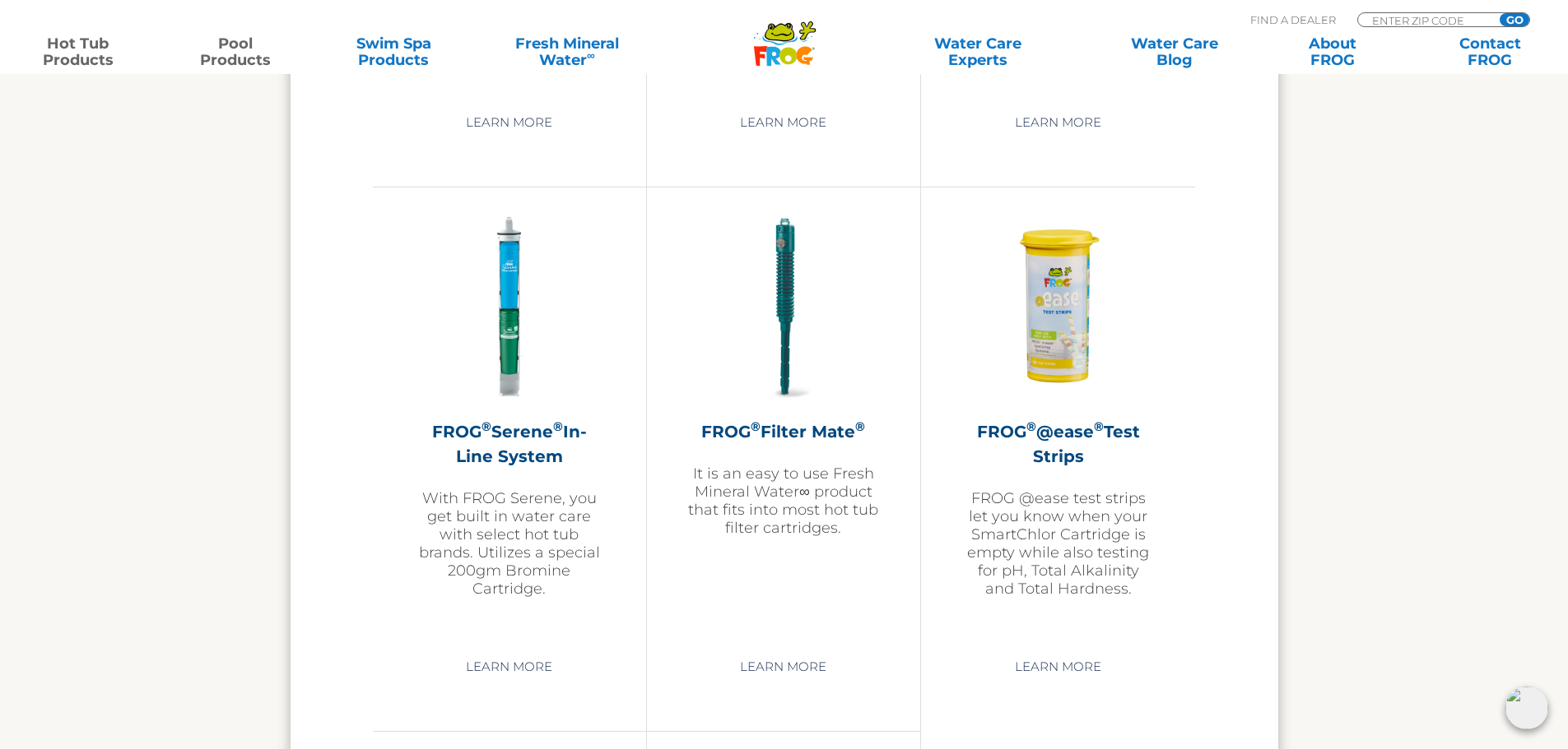
click at [230, 64] on link "Pool Products" at bounding box center [236, 51] width 123 height 33
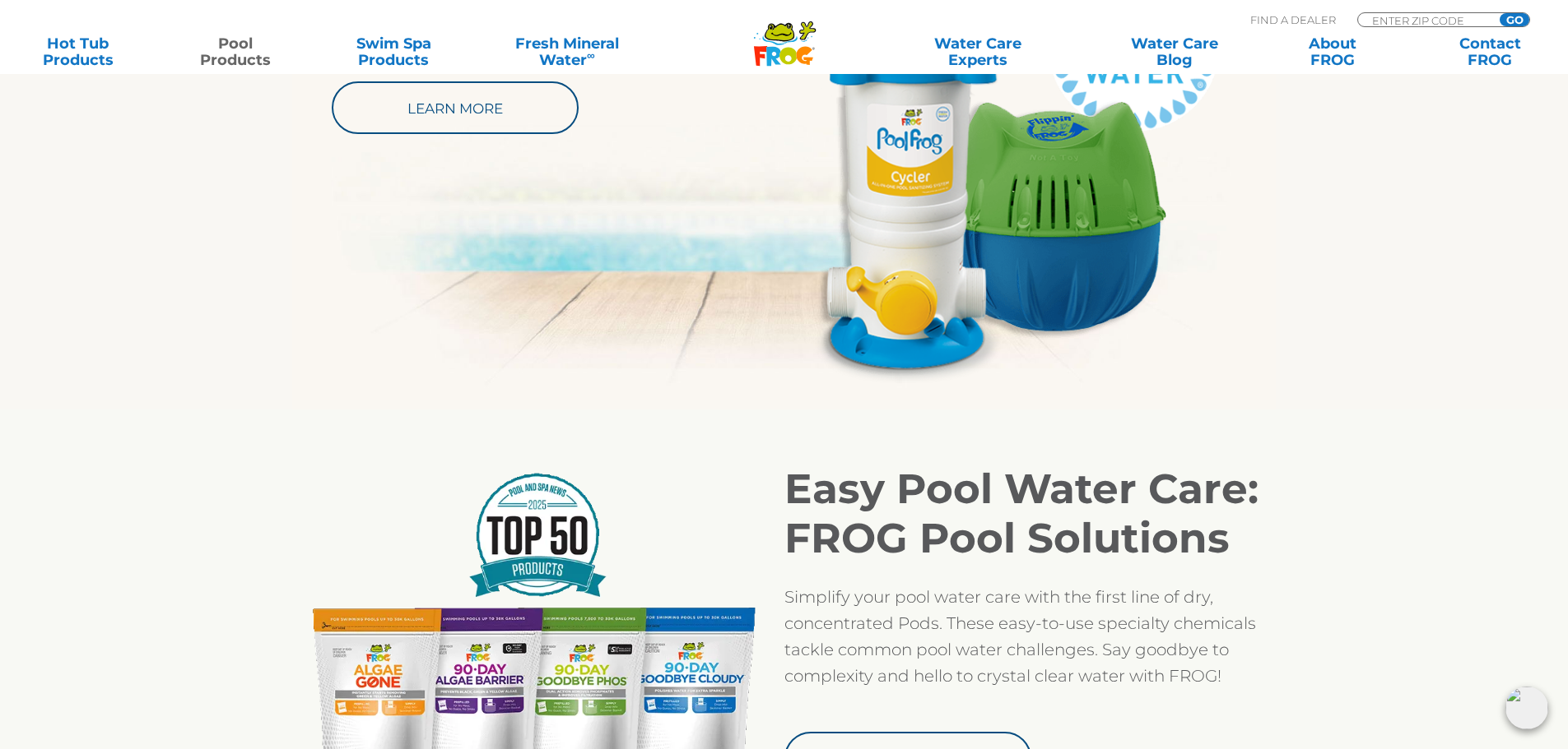
scroll to position [658, 0]
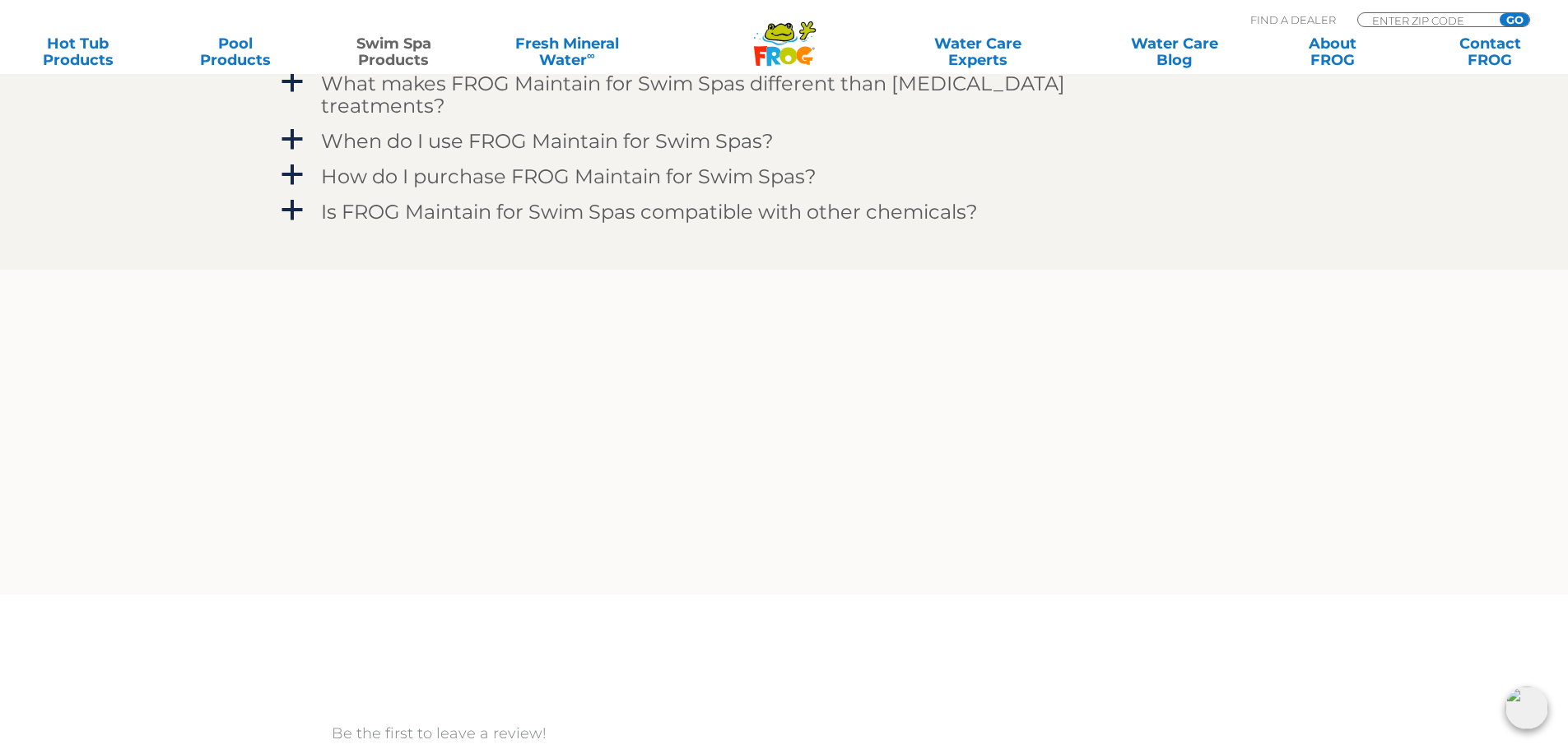
scroll to position [1152, 0]
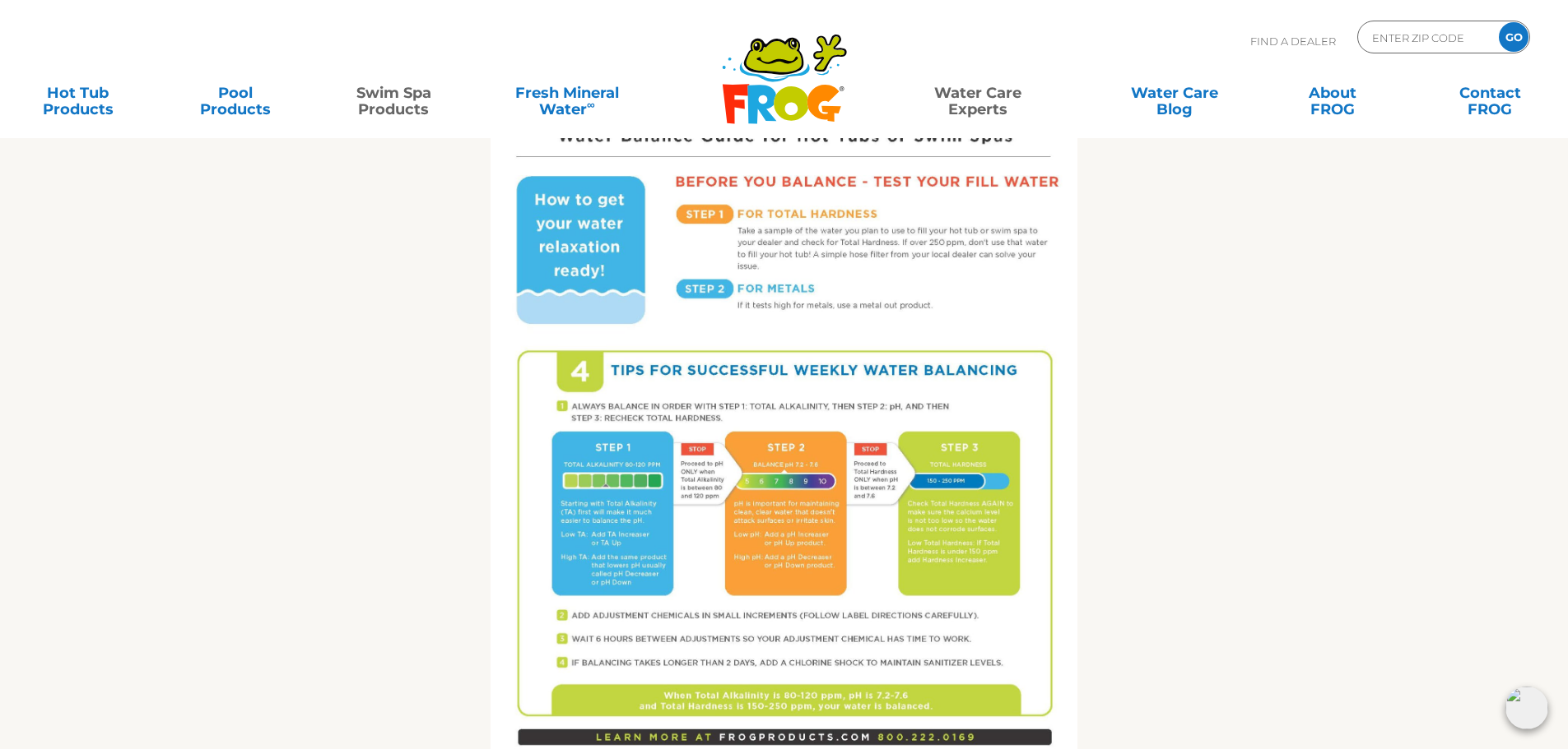
click at [388, 88] on link "Swim Spa Products" at bounding box center [394, 93] width 123 height 33
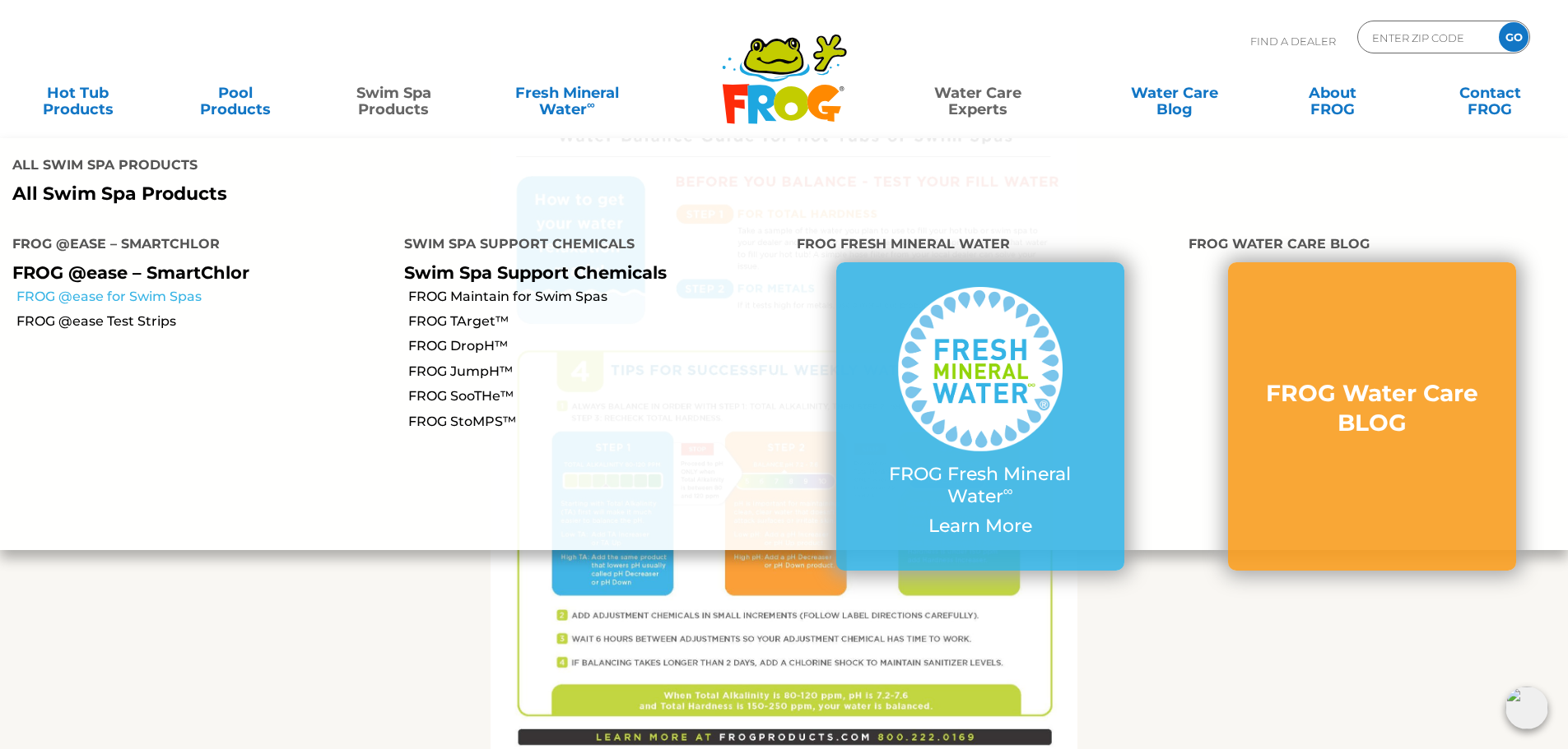
click at [194, 288] on link "FROG @ease for Swim Spas" at bounding box center [204, 297] width 376 height 18
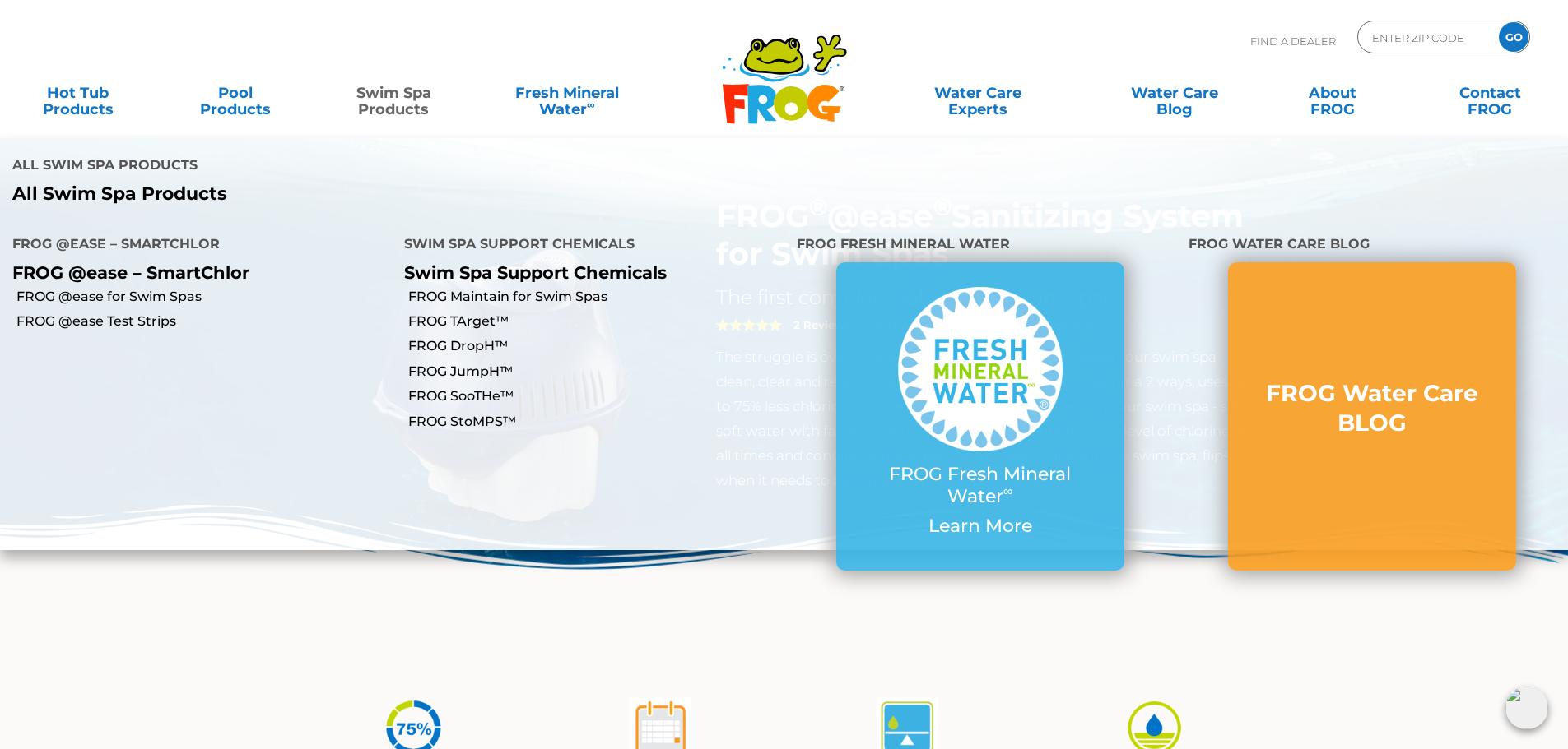
click at [382, 109] on link "Swim Spa Products" at bounding box center [394, 93] width 123 height 33
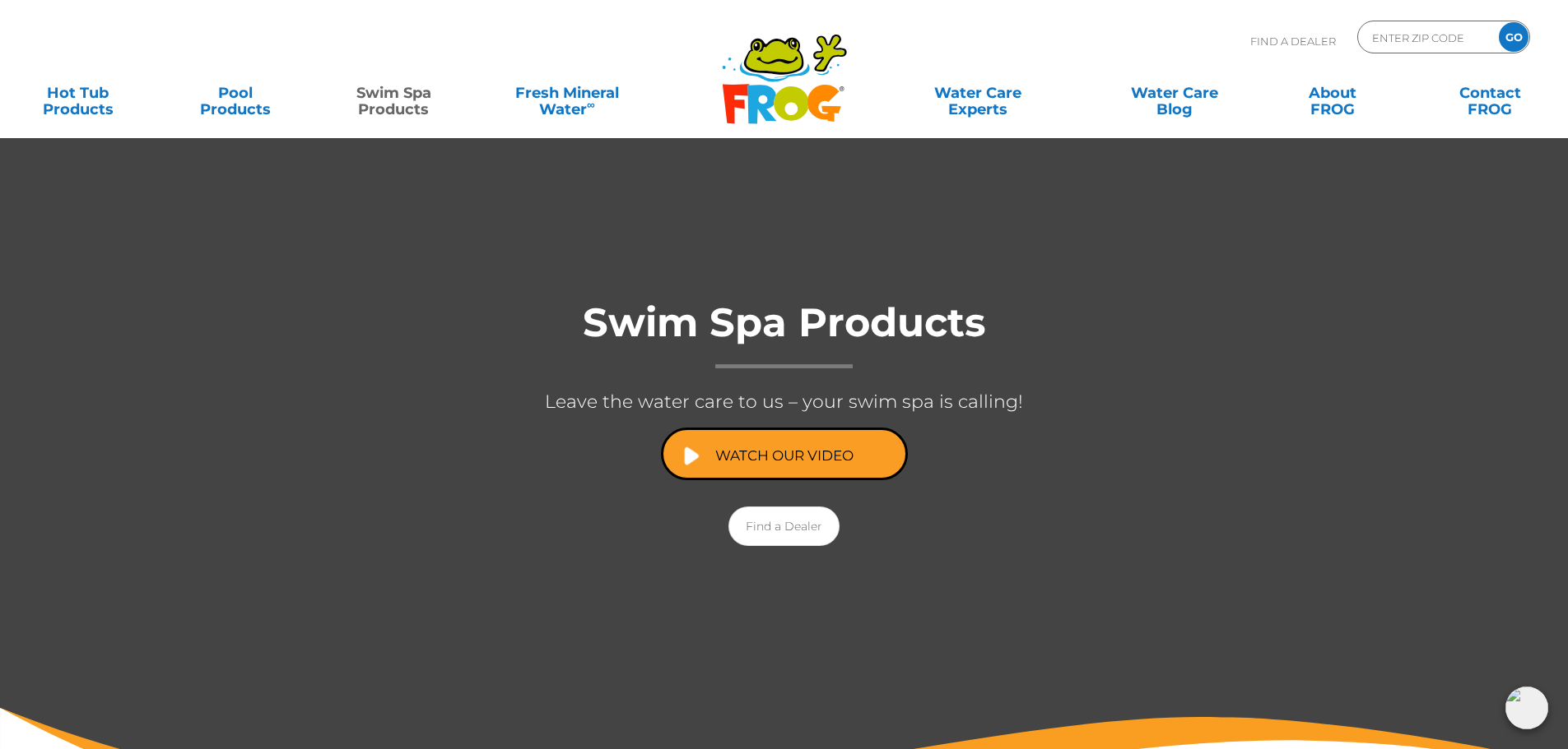
scroll to position [82, 0]
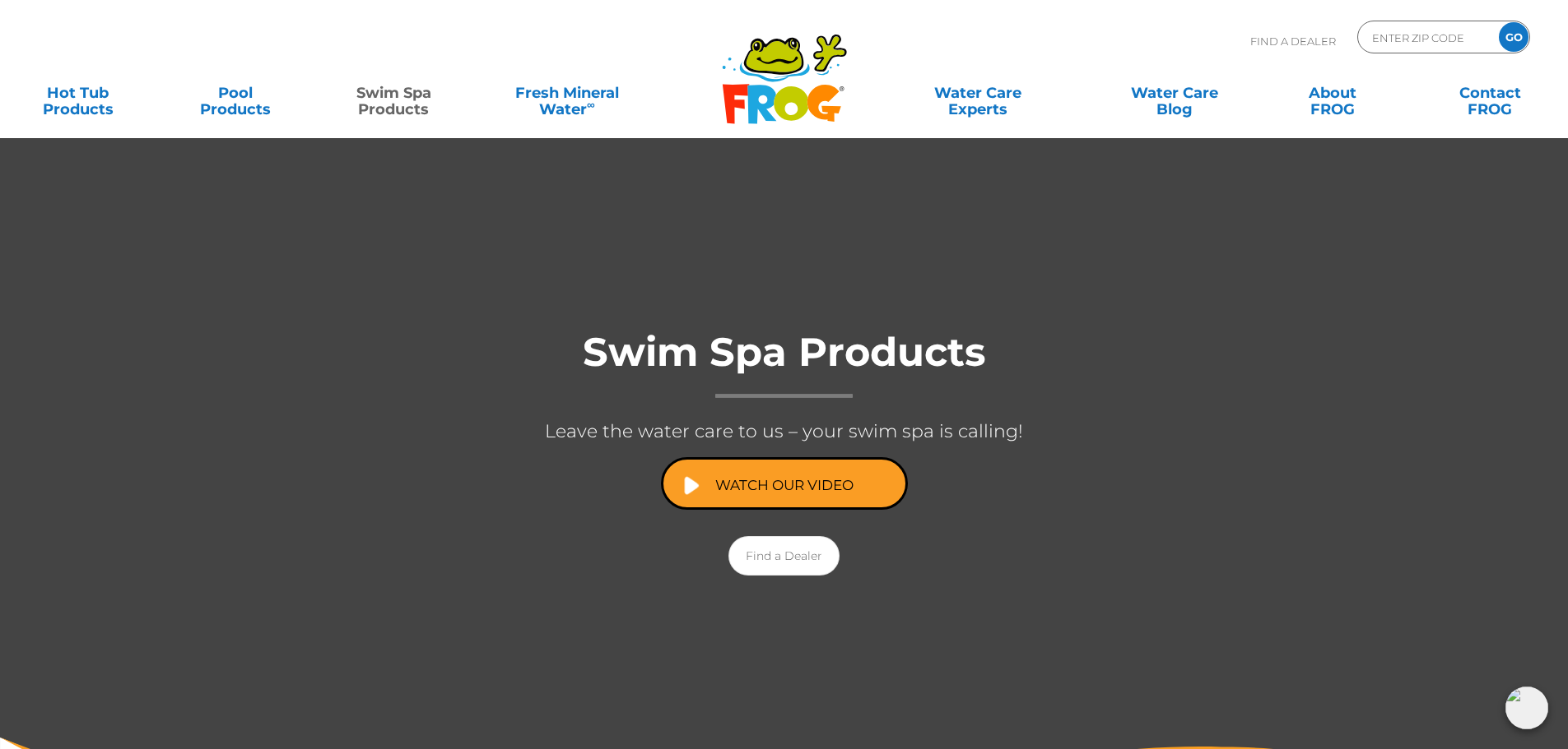
click at [401, 104] on link "Swim Spa Products" at bounding box center [394, 93] width 123 height 33
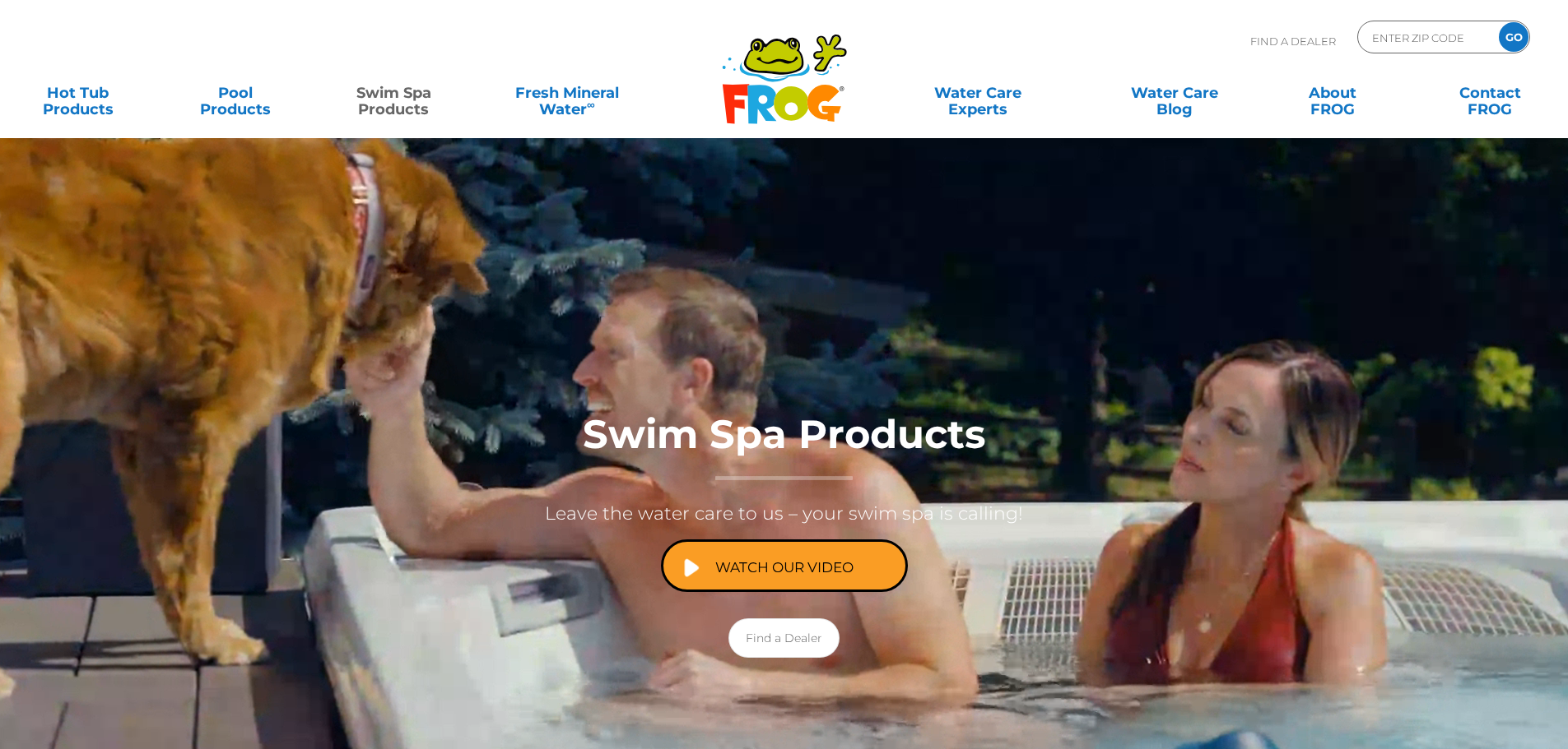
click at [394, 106] on link "Swim Spa Products" at bounding box center [394, 93] width 123 height 33
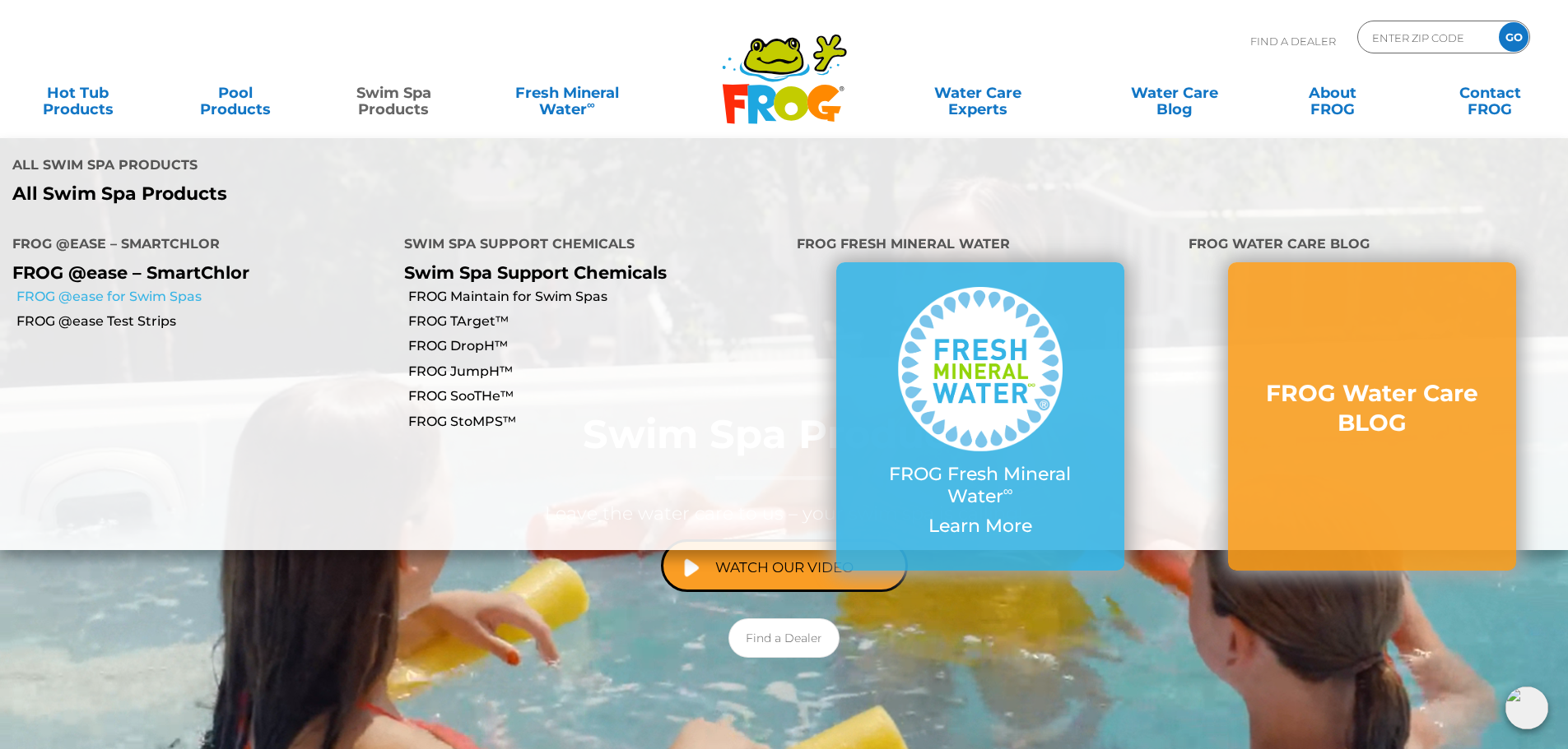
click at [181, 288] on link "FROG @ease for Swim Spas" at bounding box center [204, 297] width 376 height 18
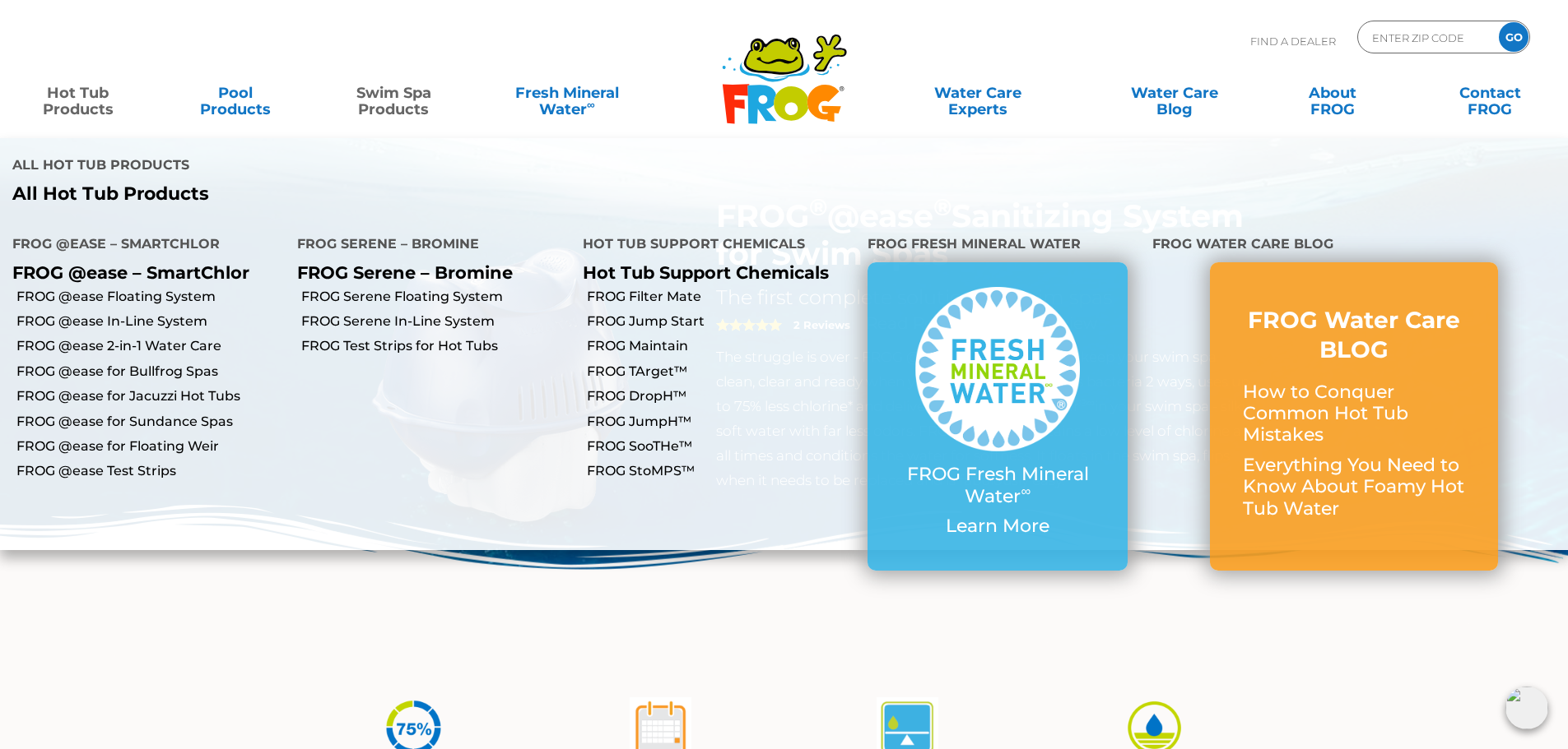
click at [59, 99] on link "Hot Tub Products" at bounding box center [78, 93] width 123 height 33
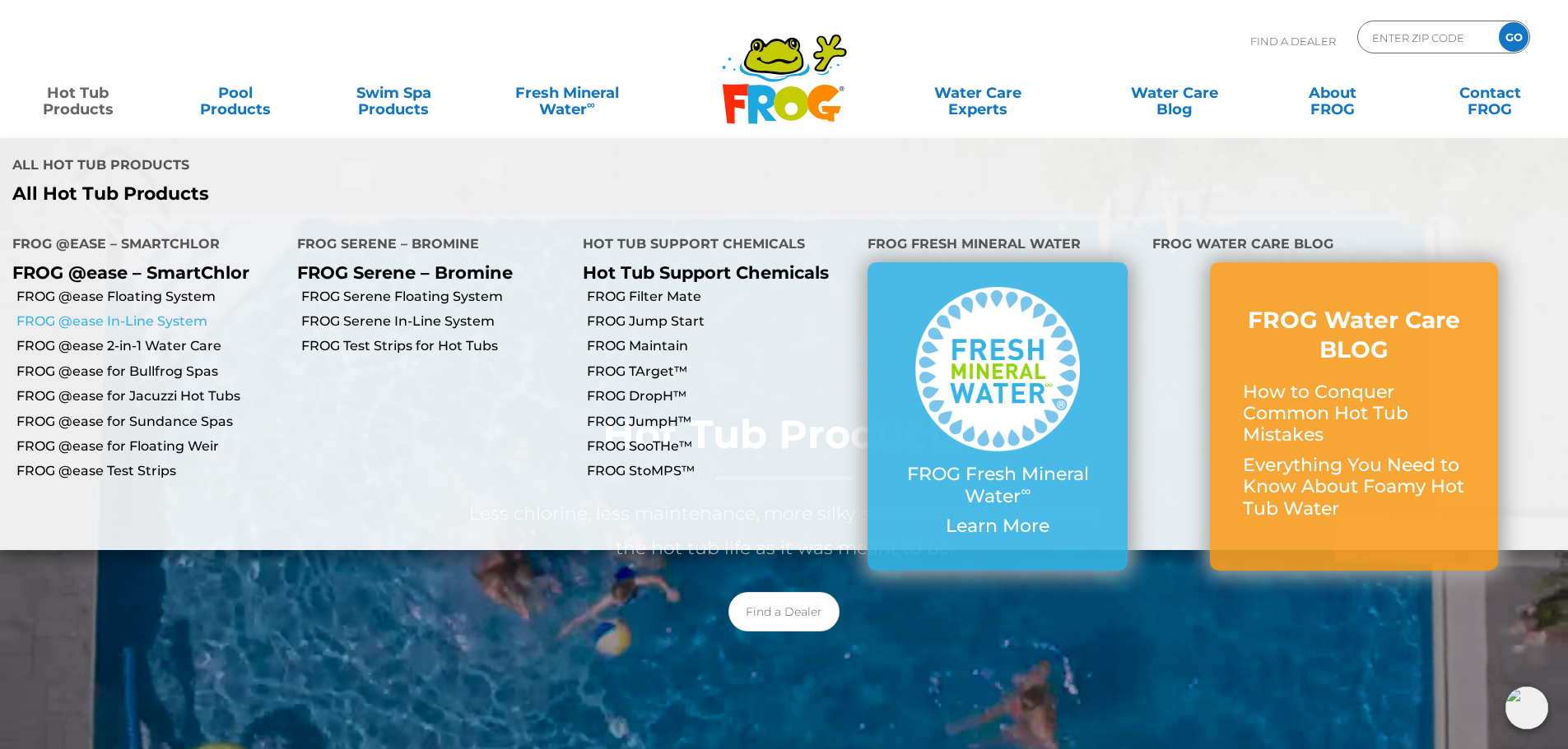
click at [181, 312] on link "FROG @ease In-Line System" at bounding box center [150, 321] width 268 height 18
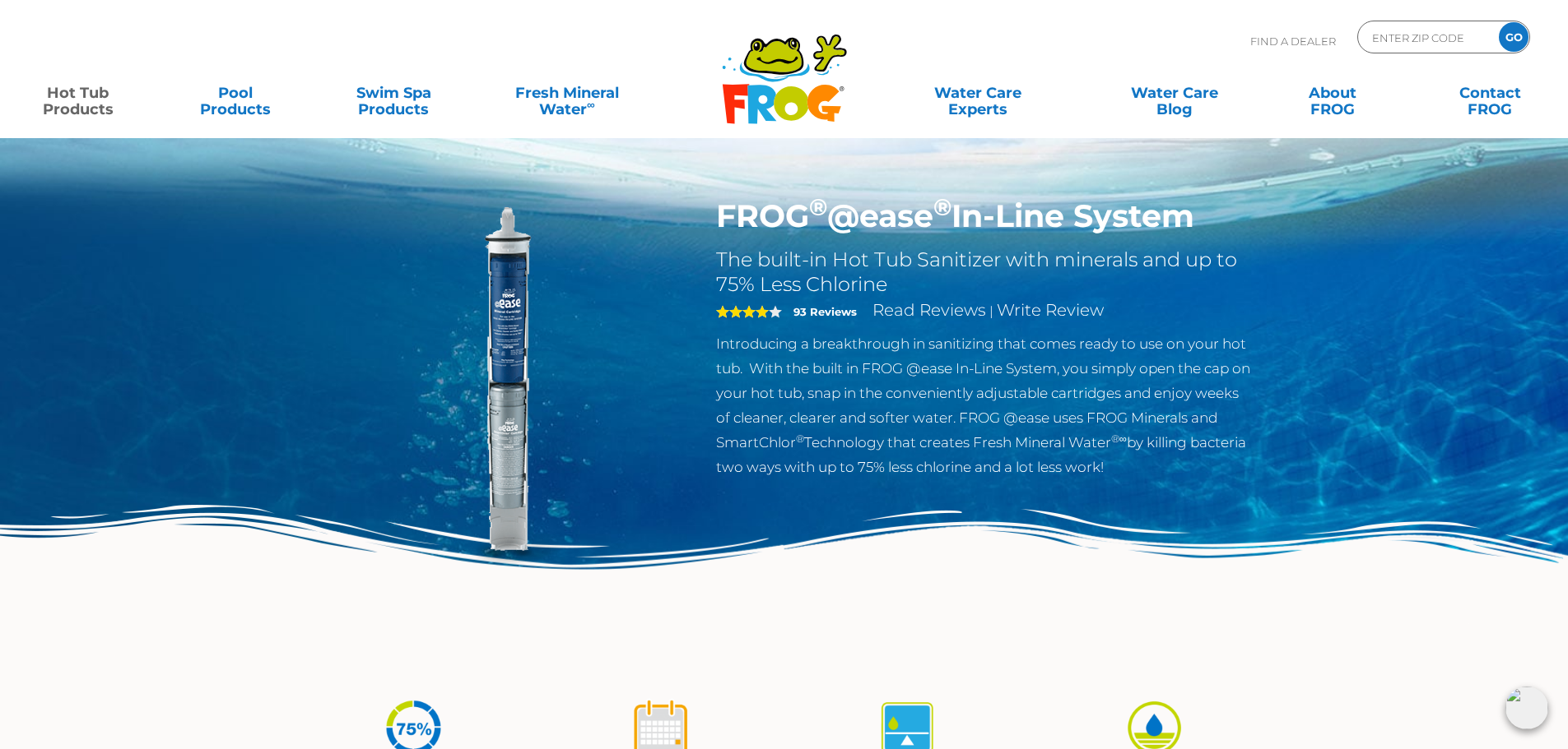
click at [86, 108] on link "Hot Tub Products" at bounding box center [78, 93] width 123 height 33
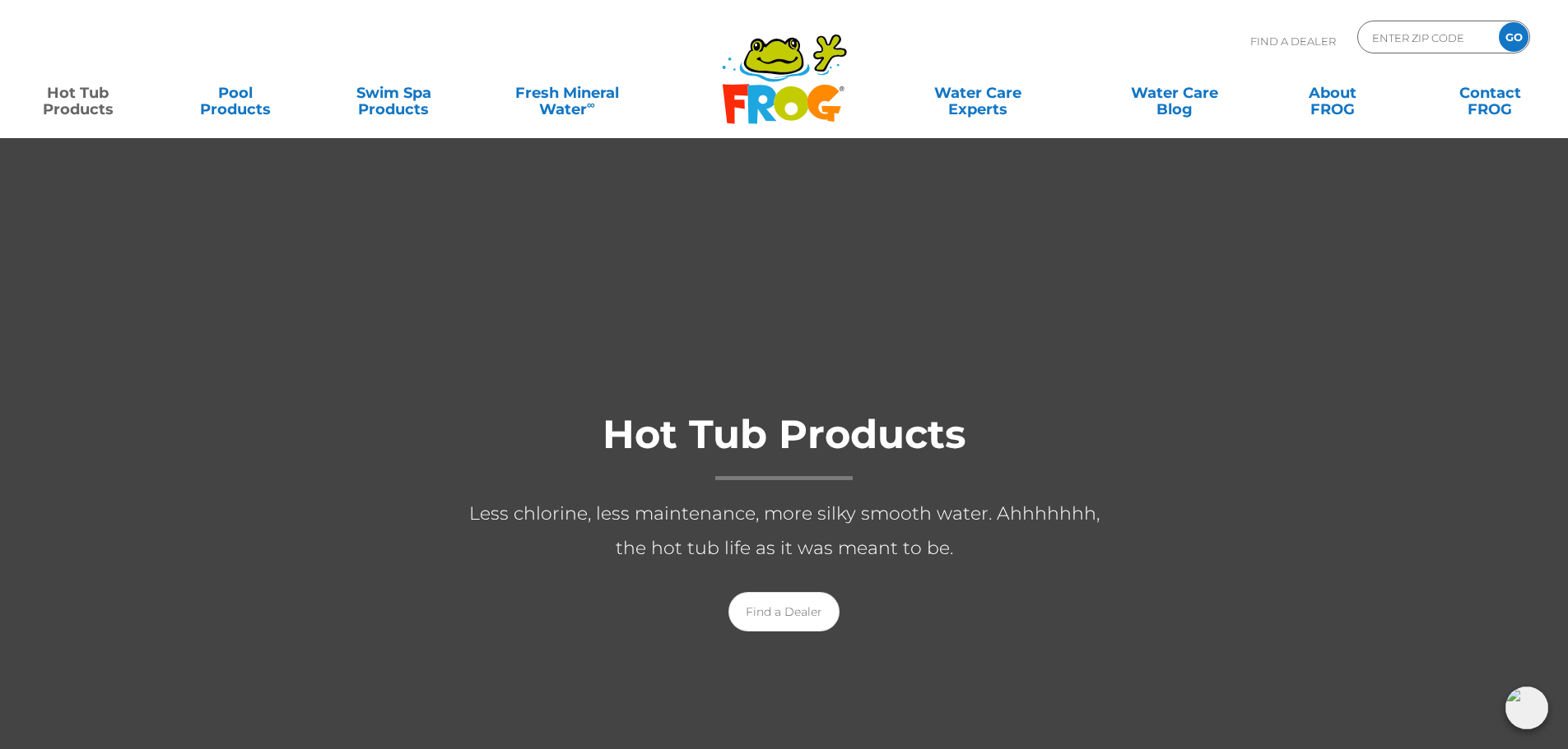
click at [89, 104] on link "Hot Tub Products" at bounding box center [78, 93] width 123 height 33
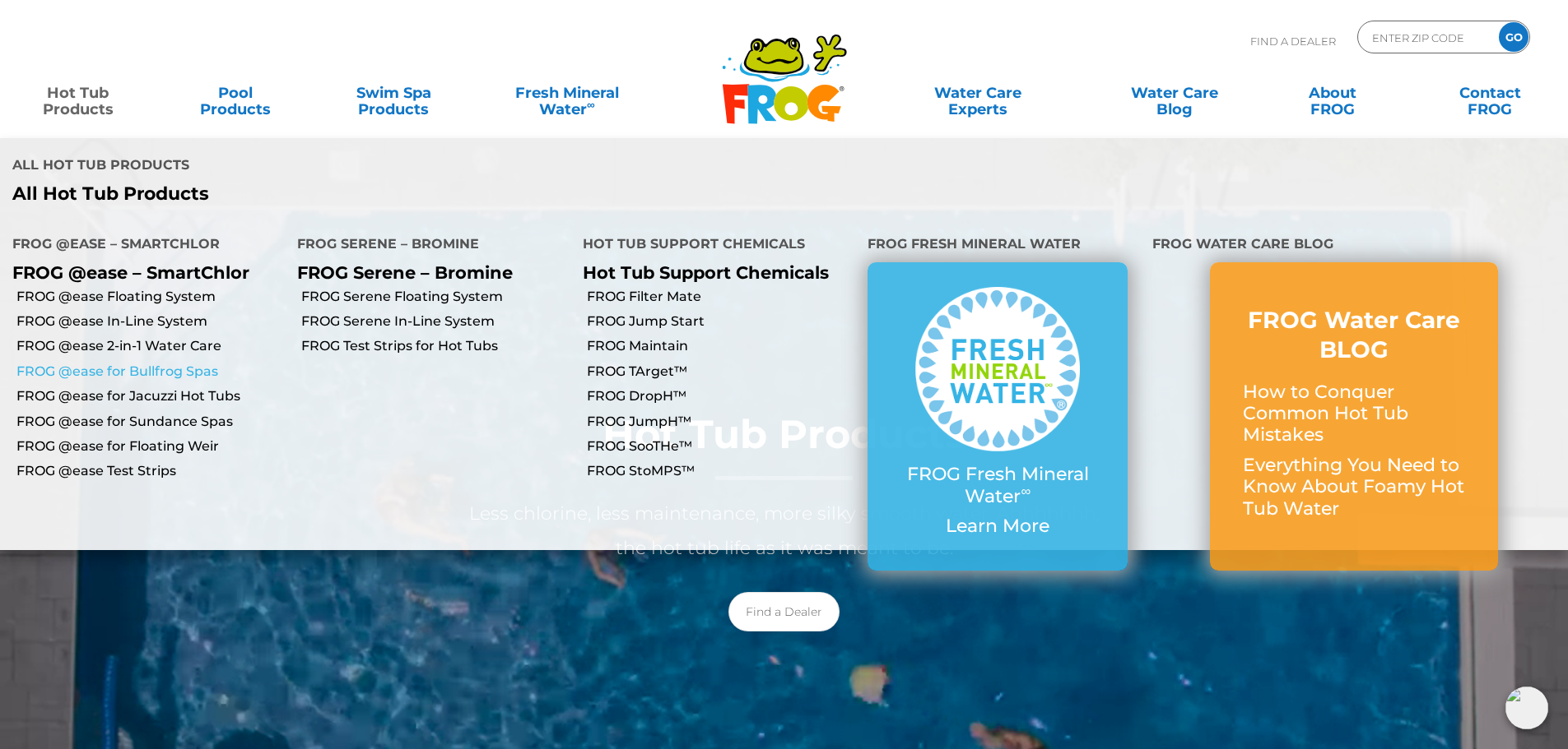
click at [125, 363] on link "FROG @ease for Bullfrog Spas" at bounding box center [150, 371] width 268 height 18
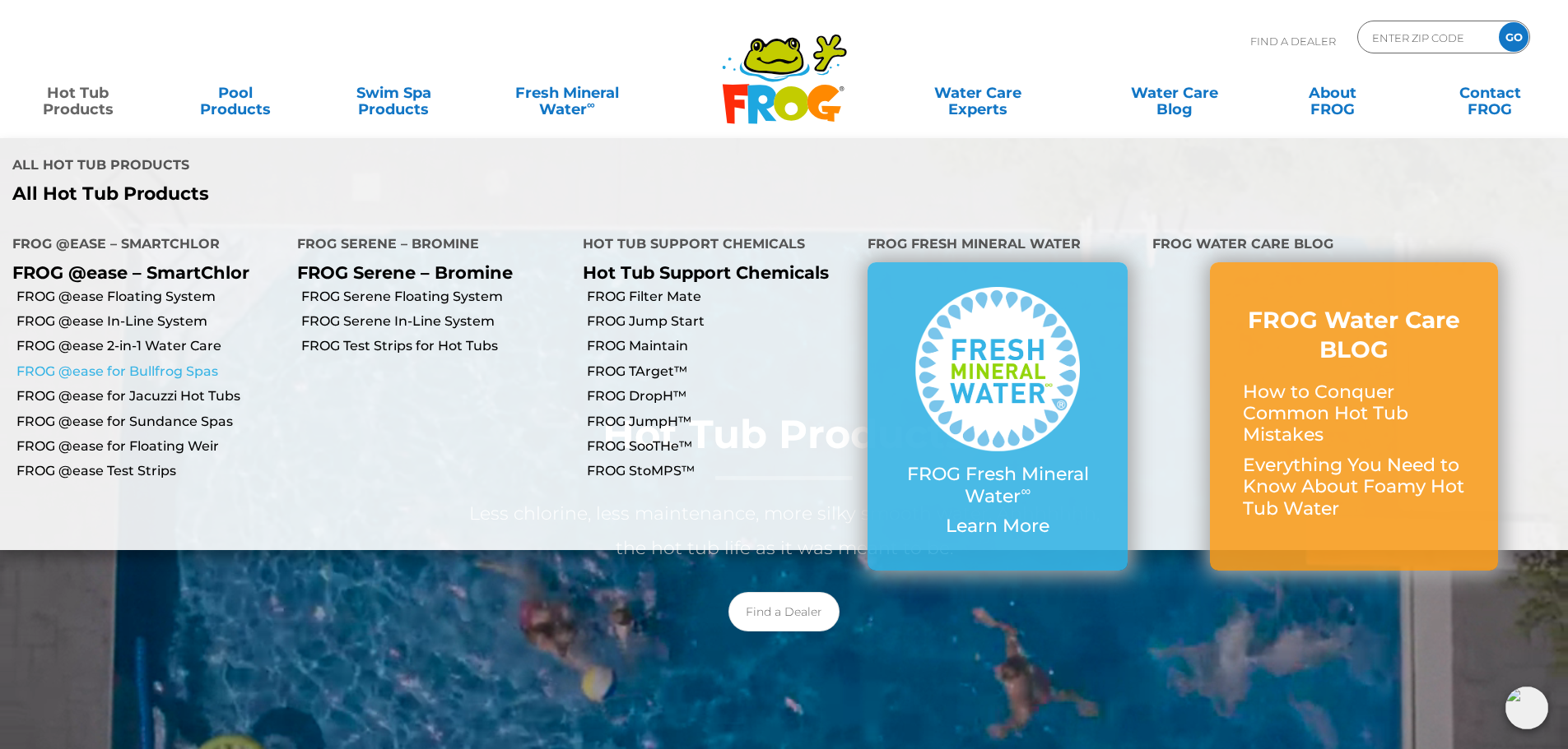
click at [125, 363] on link "FROG @ease for Bullfrog Spas" at bounding box center [150, 371] width 268 height 18
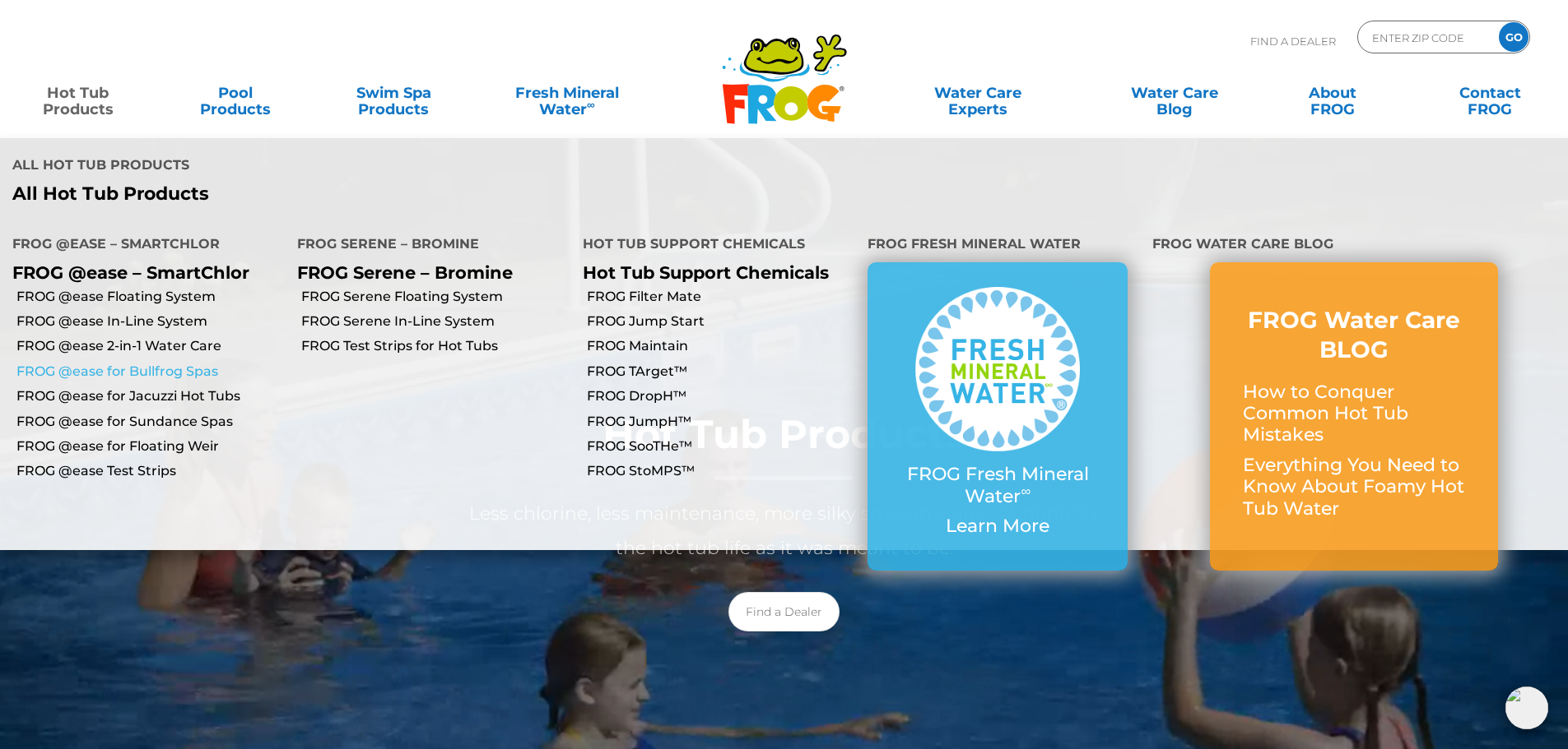
click at [125, 363] on link "FROG @ease for Bullfrog Spas" at bounding box center [150, 371] width 268 height 18
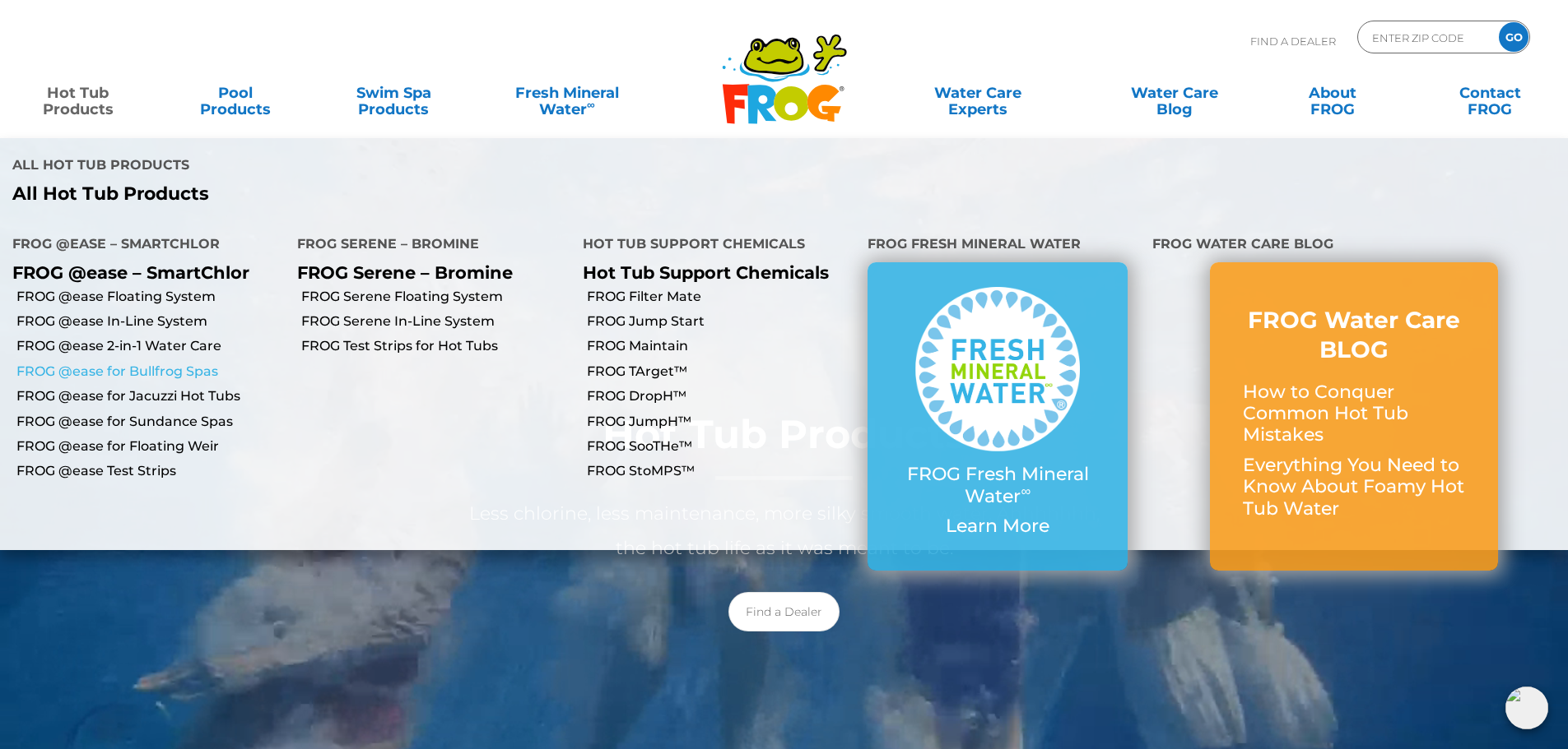
click at [125, 363] on link "FROG @ease for Bullfrog Spas" at bounding box center [150, 371] width 268 height 18
